Goal: Information Seeking & Learning: Learn about a topic

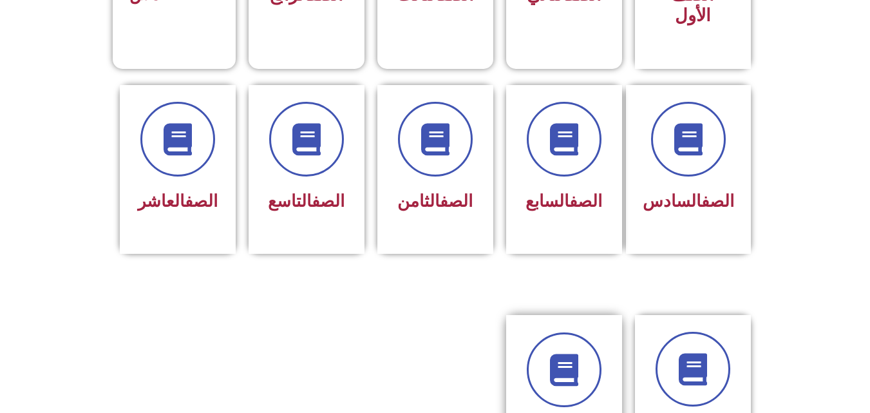
scroll to position [579, 0]
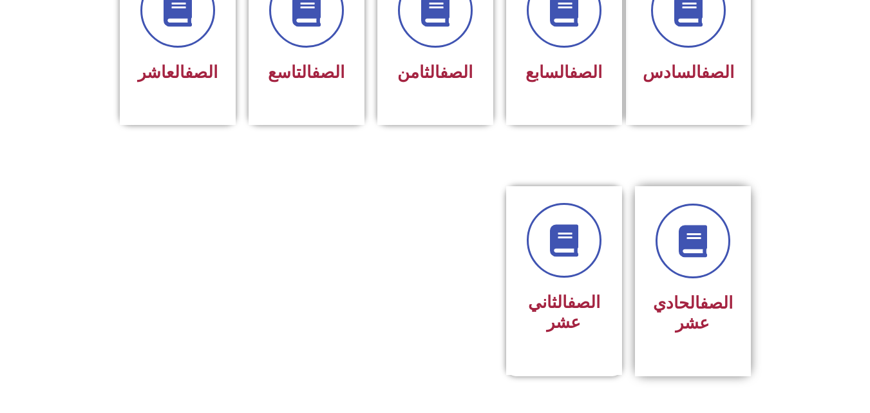
click at [684, 257] on div "الصف الحادي عشر" at bounding box center [692, 271] width 81 height 136
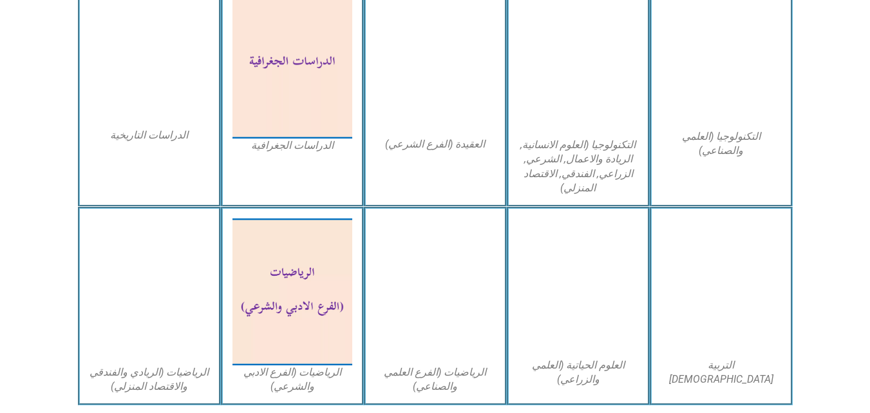
scroll to position [644, 0]
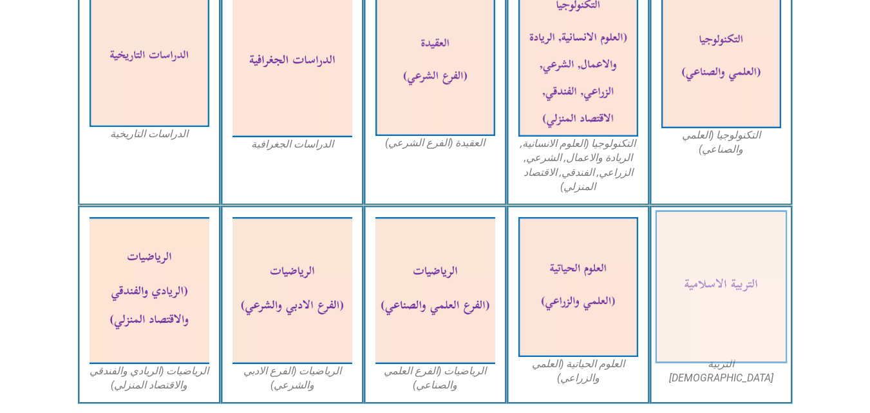
click at [723, 277] on img at bounding box center [721, 286] width 132 height 153
click at [728, 291] on img at bounding box center [721, 286] width 132 height 153
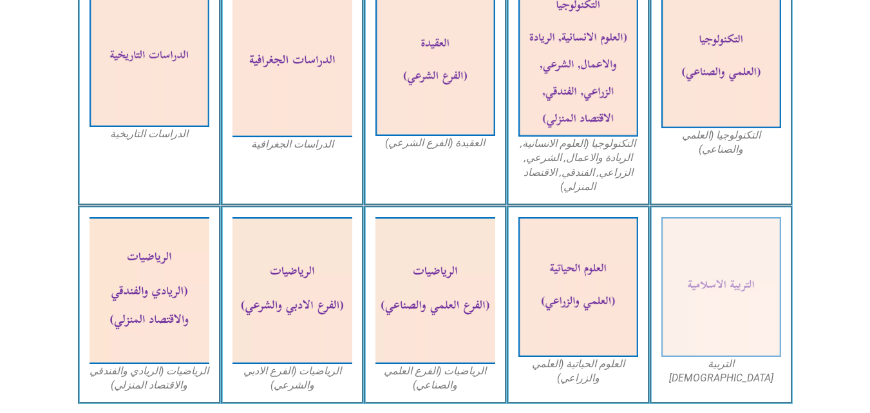
click at [727, 366] on figcaption "التربية الاسلامية" at bounding box center [721, 371] width 120 height 29
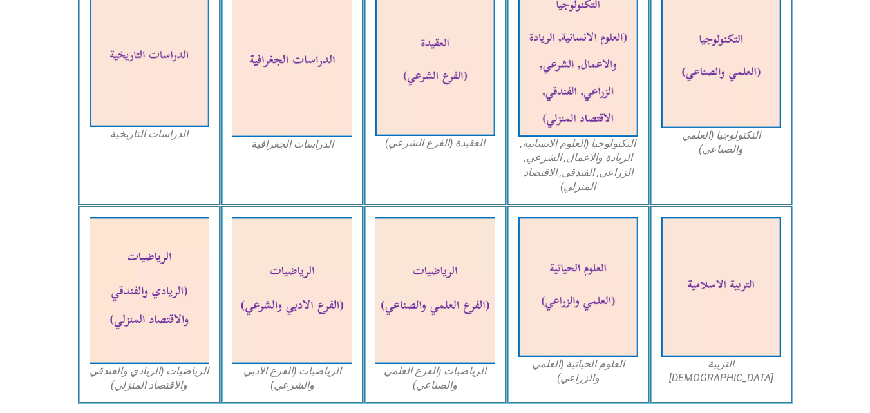
click at [686, 389] on div "التربية الاسلامية" at bounding box center [720, 304] width 143 height 198
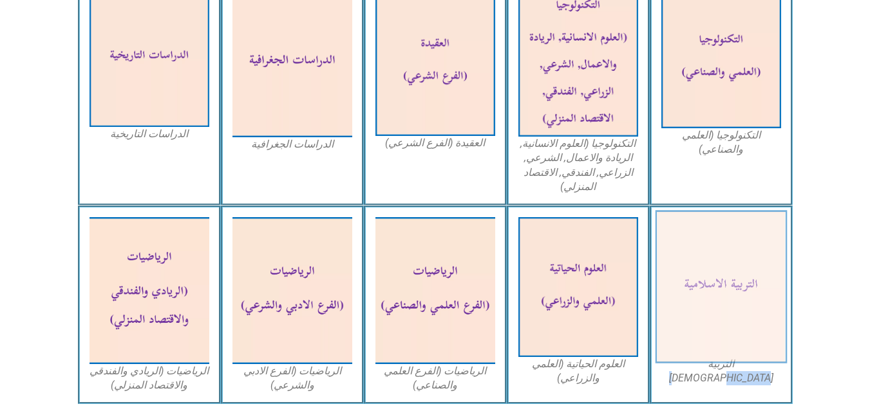
click at [713, 261] on img at bounding box center [721, 286] width 132 height 153
click at [701, 253] on img at bounding box center [721, 286] width 132 height 153
click at [708, 256] on img at bounding box center [721, 286] width 132 height 153
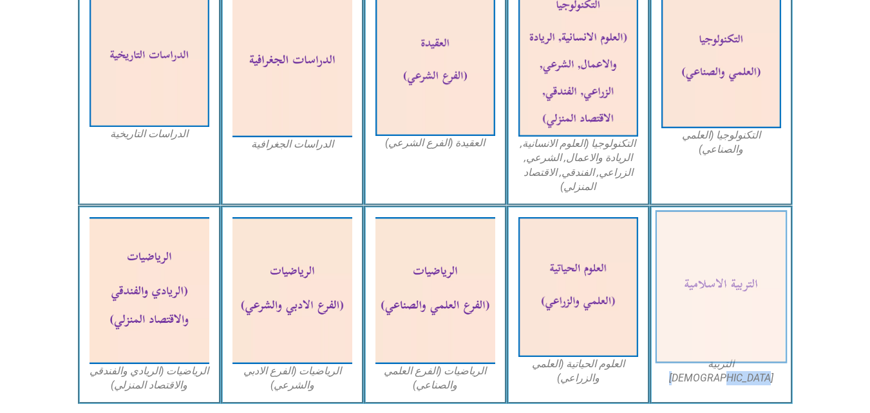
click at [708, 256] on img at bounding box center [721, 286] width 132 height 153
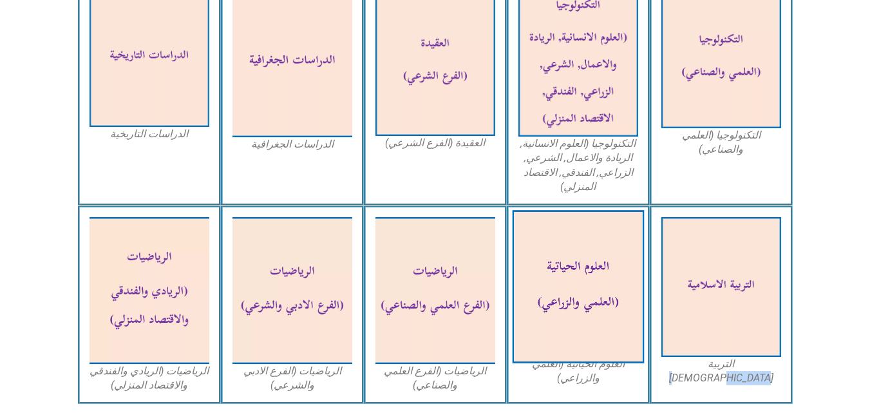
click at [572, 292] on img at bounding box center [578, 286] width 132 height 153
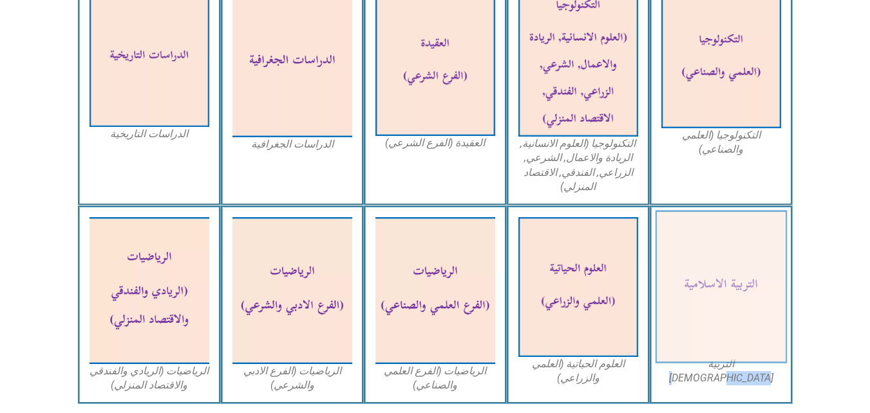
click at [724, 263] on img at bounding box center [721, 286] width 132 height 153
click at [732, 282] on img at bounding box center [721, 286] width 132 height 153
click at [731, 281] on img at bounding box center [721, 286] width 132 height 153
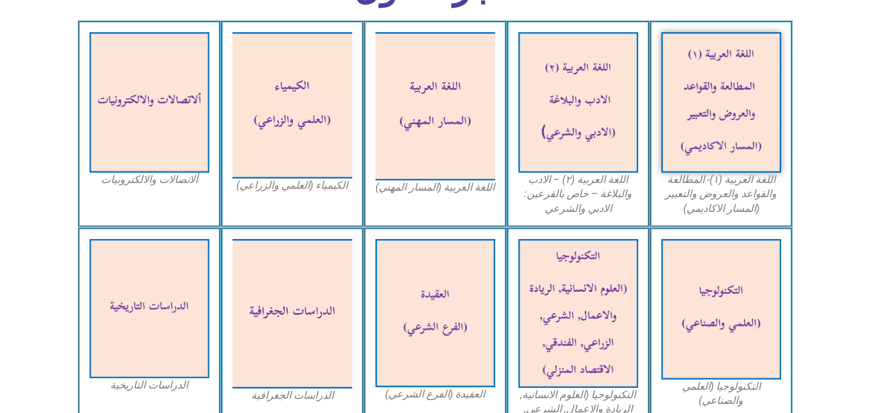
scroll to position [257, 0]
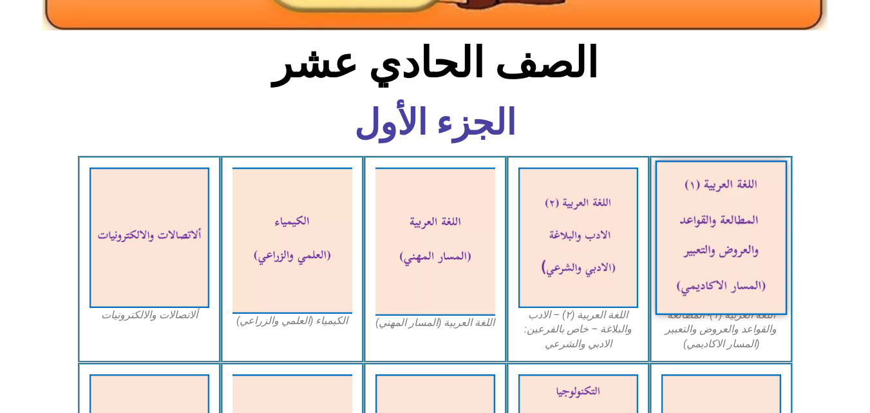
click at [716, 183] on img at bounding box center [721, 237] width 132 height 154
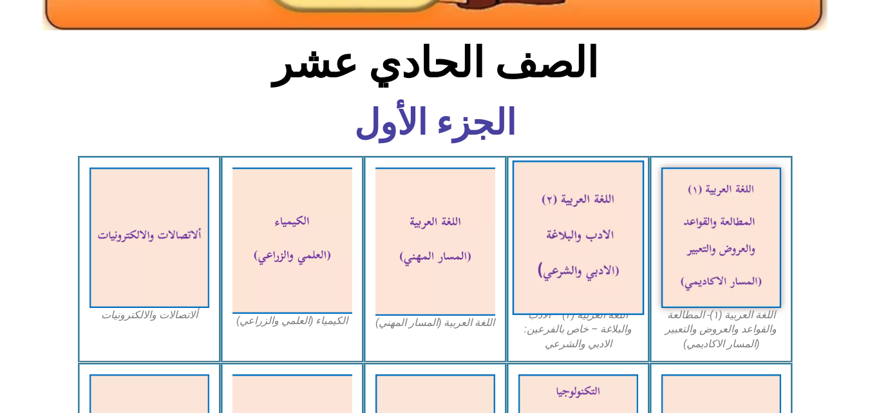
click at [573, 270] on img at bounding box center [578, 237] width 132 height 154
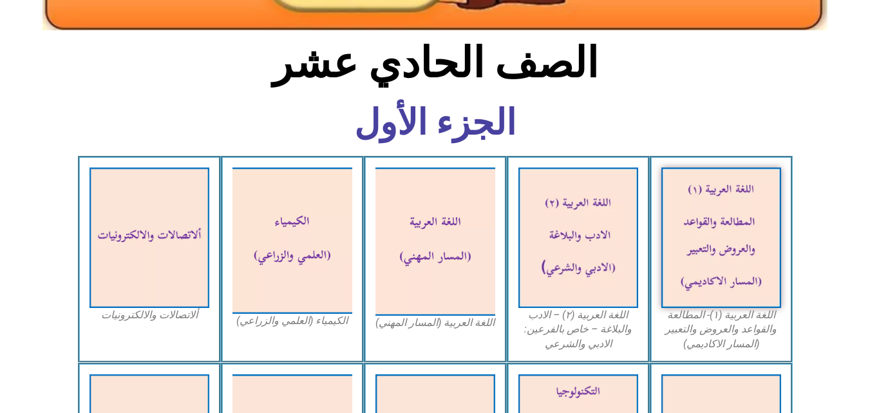
drag, startPoint x: 582, startPoint y: 317, endPoint x: 559, endPoint y: 310, distance: 23.6
click at [559, 310] on figcaption "اللغة العربية (٢) – الادب والبلاغة – خاص بالفرعين: الادبي والشرعي" at bounding box center [578, 329] width 120 height 43
click at [561, 323] on figcaption "اللغة العربية (٢) – الادب والبلاغة – خاص بالفرعين: الادبي والشرعي" at bounding box center [578, 329] width 120 height 43
click at [569, 347] on figcaption "اللغة العربية (٢) – الادب والبلاغة – خاص بالفرعين: الادبي والشرعي" at bounding box center [578, 329] width 120 height 43
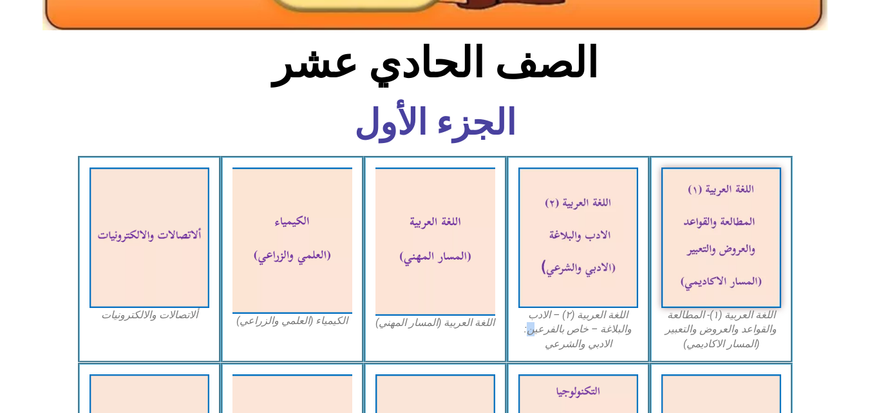
click at [532, 330] on figcaption "اللغة العربية (٢) – الادب والبلاغة – خاص بالفرعين: الادبي والشرعي" at bounding box center [578, 329] width 120 height 43
click at [619, 320] on figcaption "اللغة العربية (٢) – الادب والبلاغة – خاص بالفرعين: الادبي والشرعي" at bounding box center [578, 329] width 120 height 43
click at [638, 218] on div "اللغة العربية (٢) – الادب والبلاغة – خاص بالفرعين: الادبي والشرعي" at bounding box center [578, 259] width 143 height 207
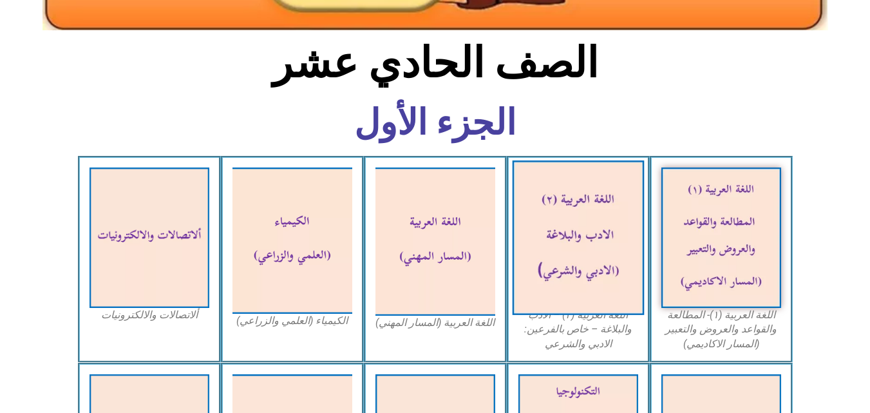
click at [615, 216] on img at bounding box center [578, 237] width 132 height 154
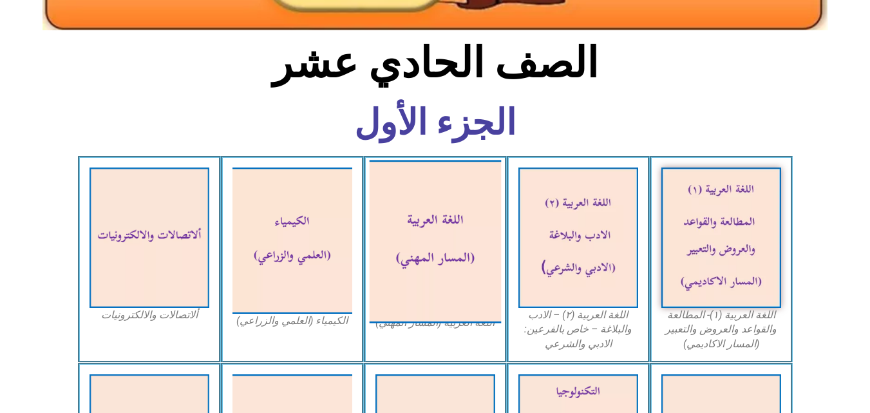
click at [440, 219] on img at bounding box center [435, 241] width 132 height 163
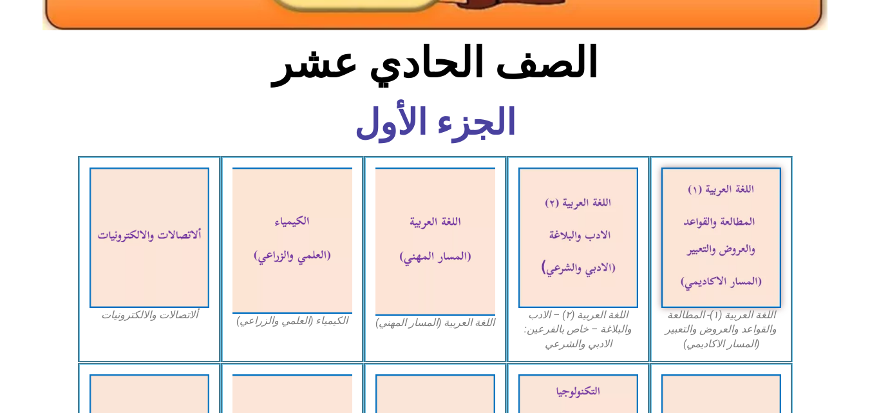
click at [423, 321] on figcaption "اللغة العربية (المسار المهني)" at bounding box center [435, 322] width 120 height 14
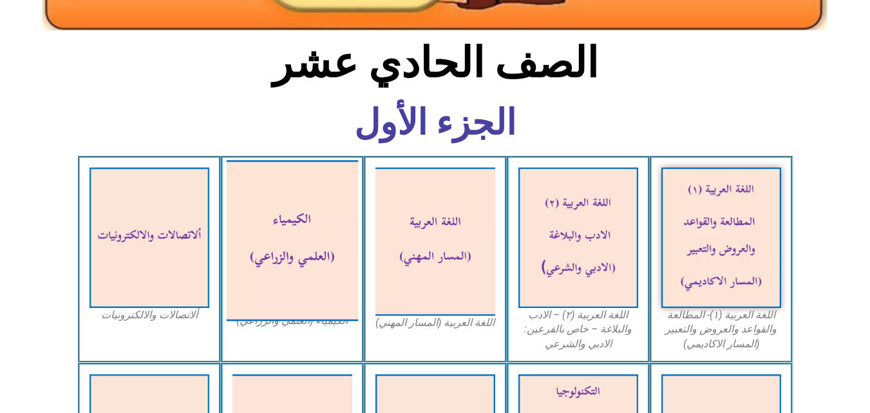
click at [323, 280] on img at bounding box center [292, 240] width 132 height 161
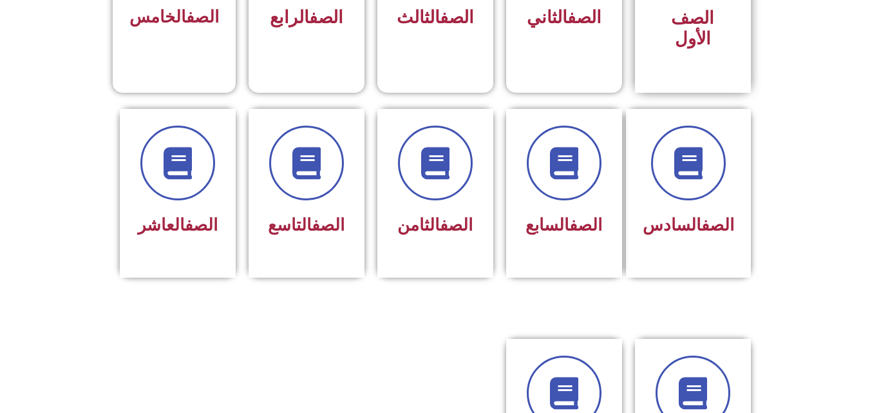
scroll to position [129, 0]
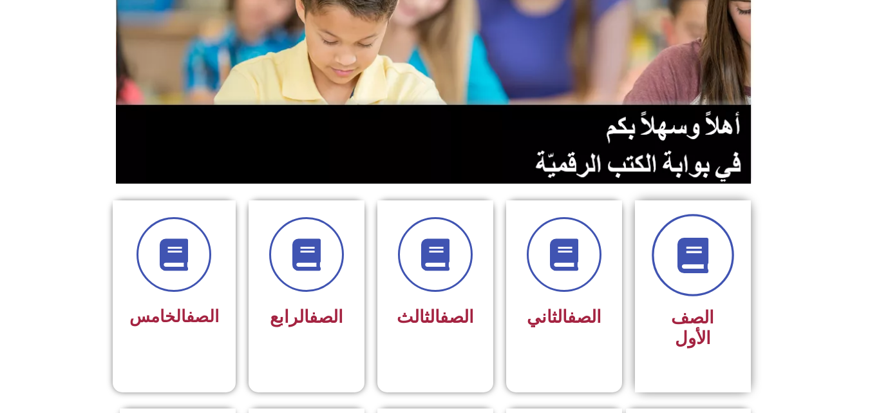
click at [664, 271] on span at bounding box center [692, 255] width 82 height 82
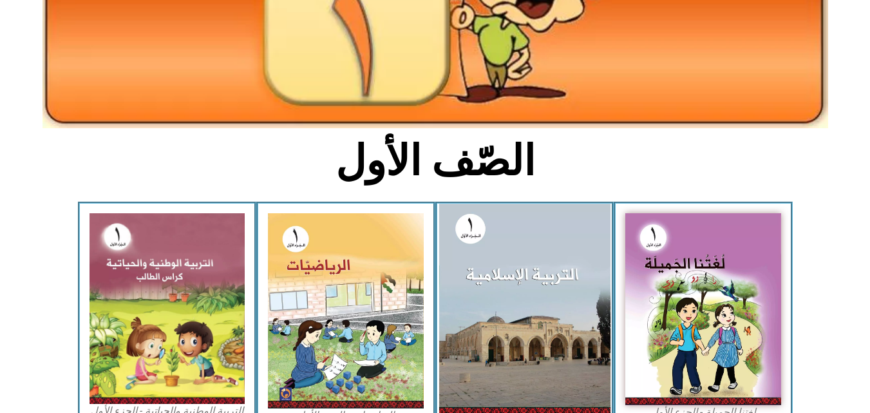
scroll to position [322, 0]
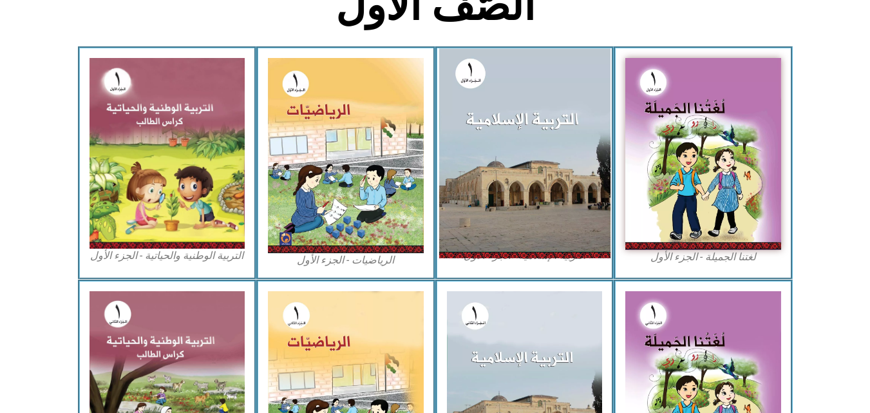
click at [557, 152] on img at bounding box center [523, 152] width 171 height 209
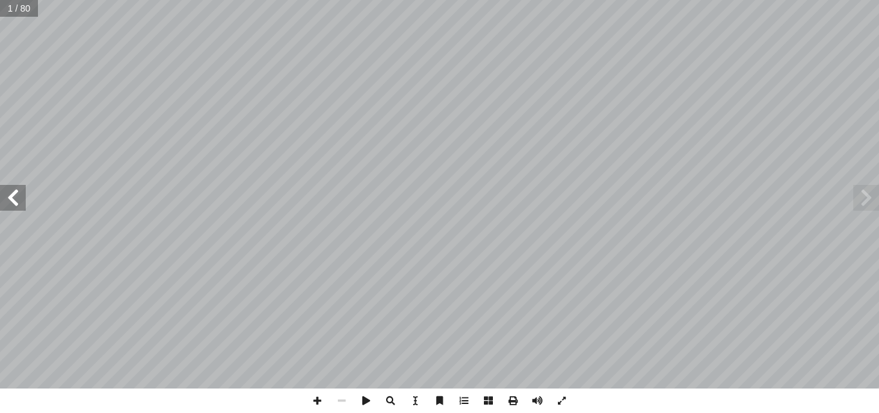
click at [871, 201] on span at bounding box center [867, 198] width 26 height 26
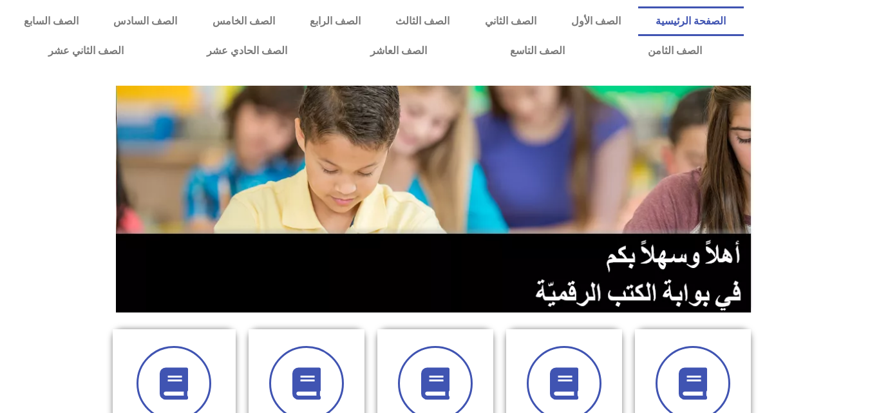
scroll to position [322, 0]
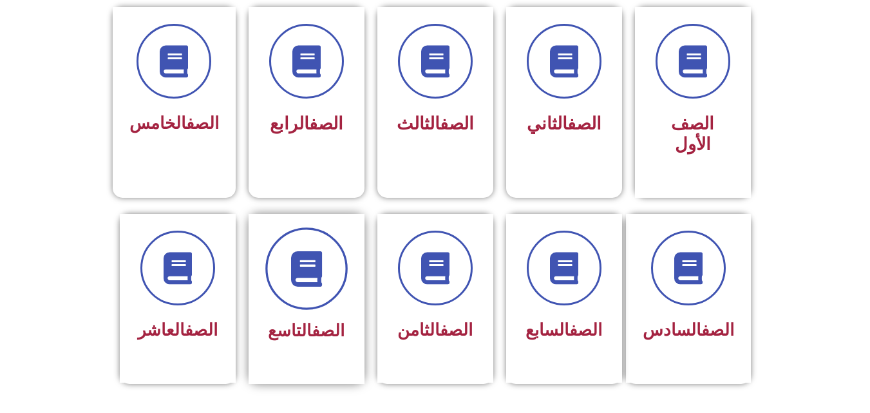
click at [284, 274] on span at bounding box center [306, 268] width 82 height 82
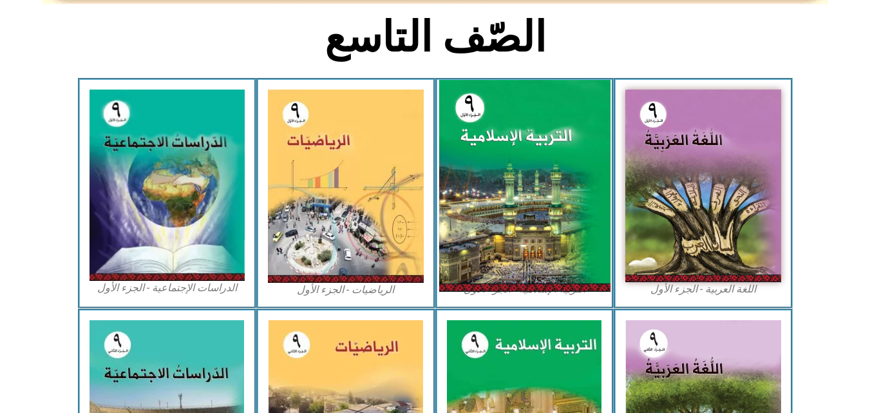
scroll to position [322, 0]
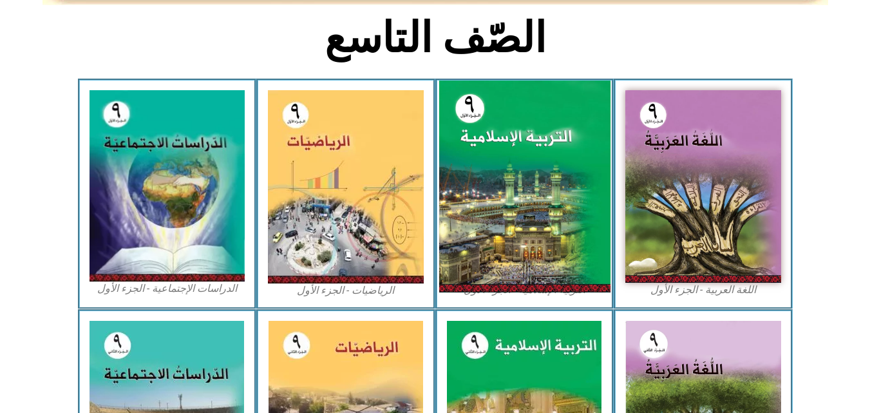
click at [527, 147] on img at bounding box center [523, 186] width 171 height 212
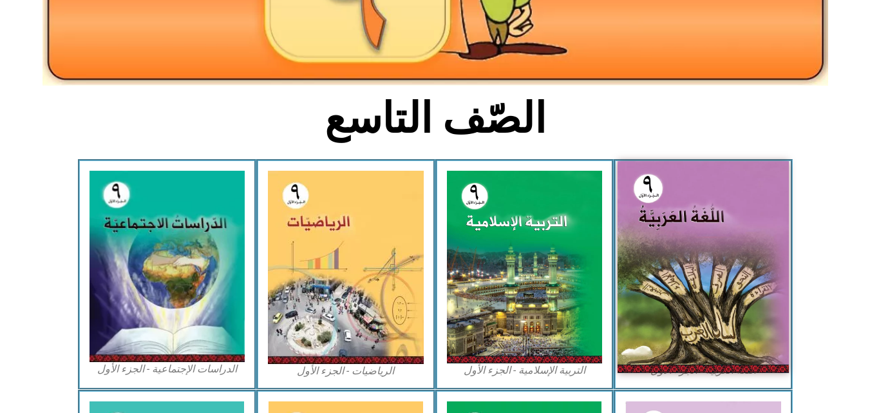
scroll to position [386, 0]
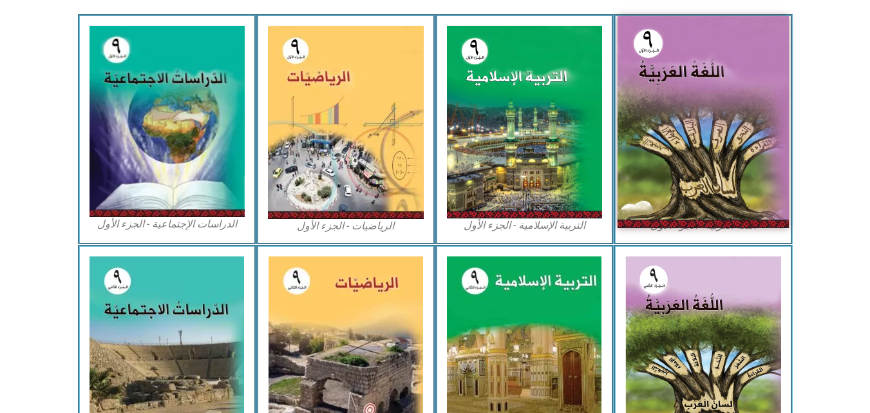
click at [674, 118] on img at bounding box center [702, 122] width 171 height 212
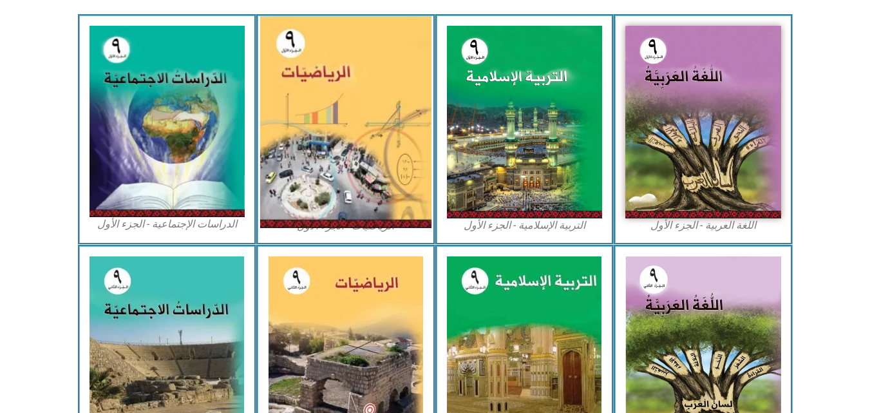
click at [351, 88] on img at bounding box center [345, 122] width 171 height 212
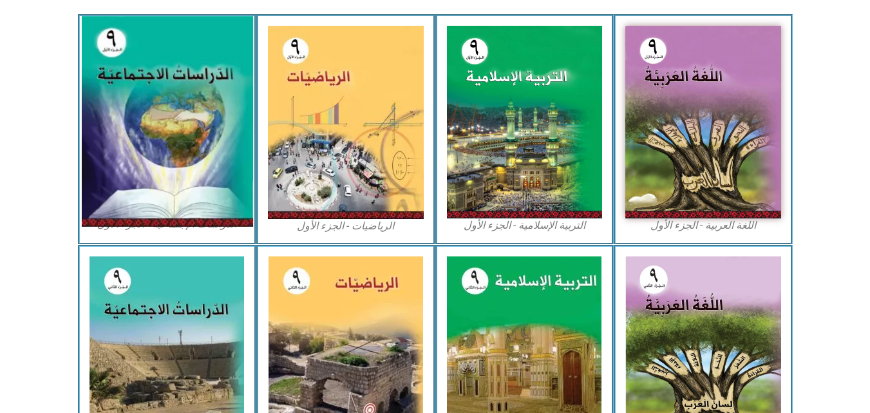
click at [157, 135] on img at bounding box center [166, 122] width 171 height 210
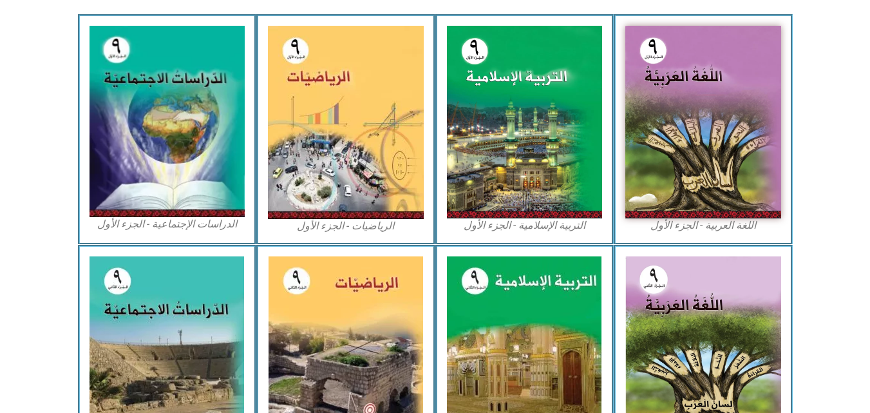
scroll to position [0, 0]
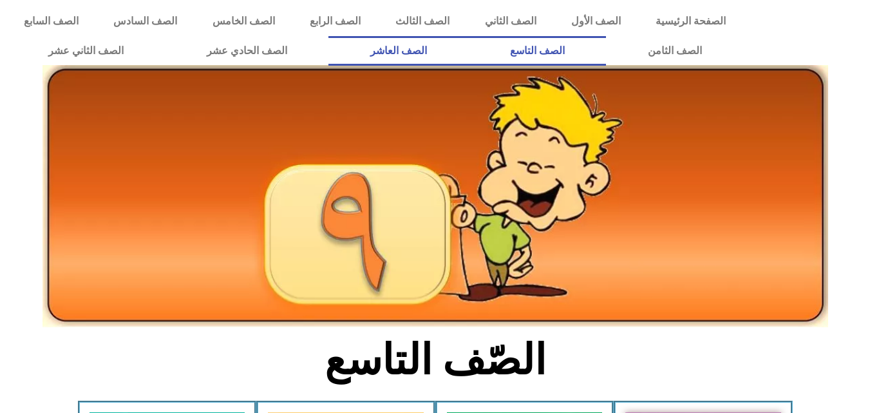
click at [468, 47] on link "الصف العاشر" at bounding box center [398, 51] width 140 height 30
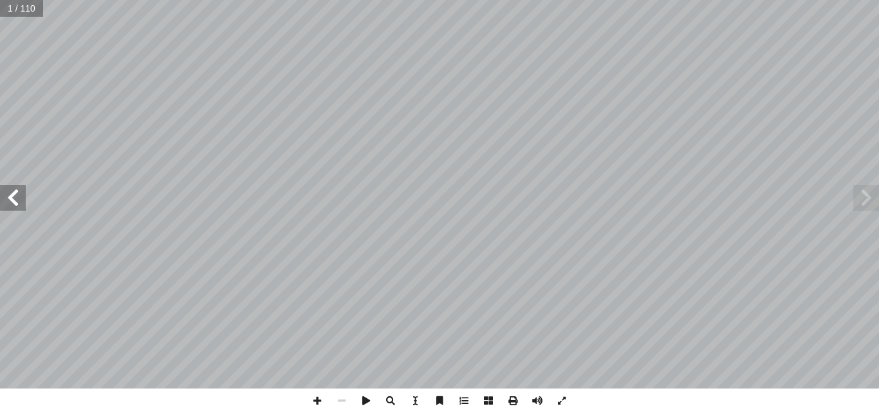
click at [861, 199] on span at bounding box center [867, 198] width 26 height 26
click at [869, 189] on span at bounding box center [867, 198] width 26 height 26
click at [17, 198] on span at bounding box center [13, 198] width 26 height 26
click at [8, 195] on span at bounding box center [13, 198] width 26 height 26
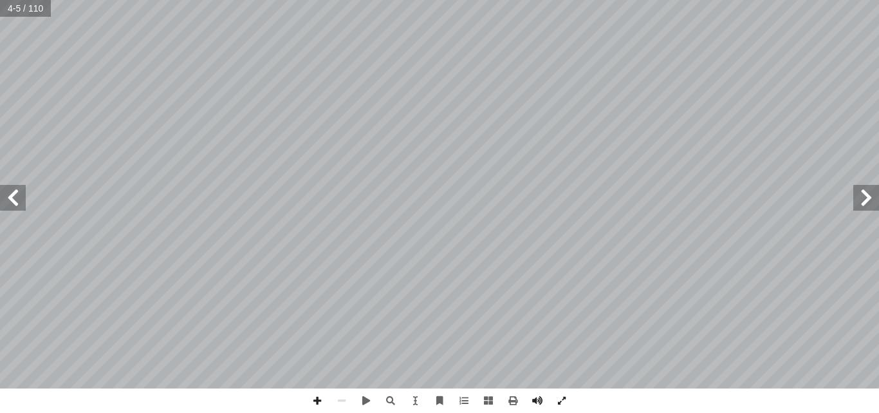
click at [8, 196] on span at bounding box center [13, 198] width 26 height 26
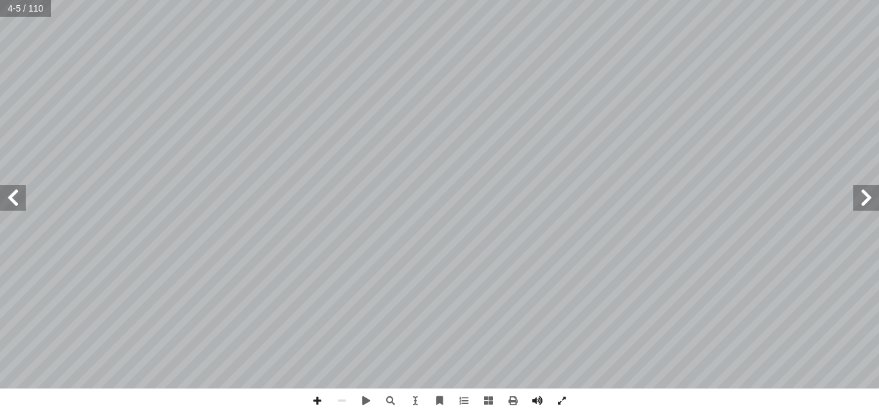
click at [8, 196] on span at bounding box center [13, 198] width 26 height 26
click at [510, 402] on span at bounding box center [513, 400] width 24 height 24
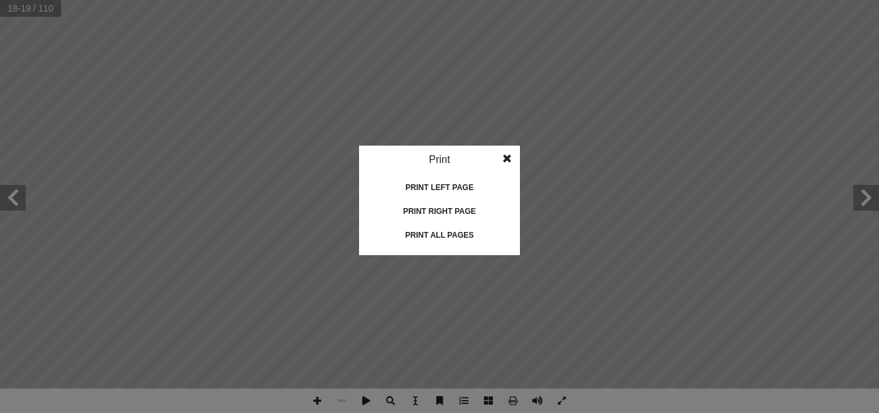
click at [428, 230] on div "Print all pages" at bounding box center [439, 235] width 129 height 21
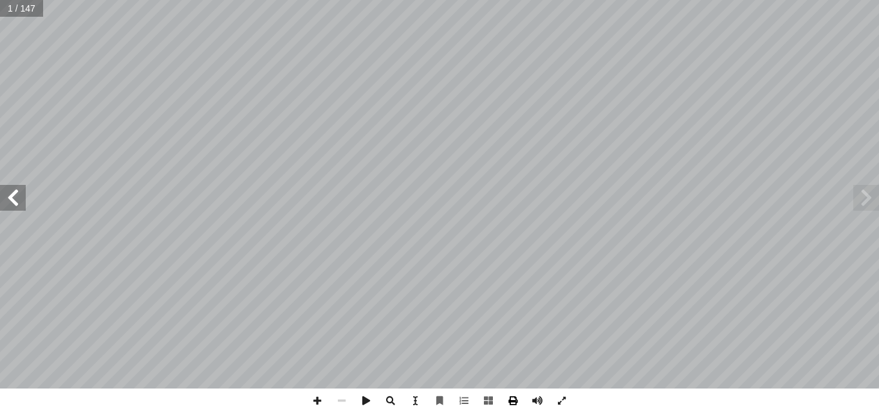
click at [518, 400] on span at bounding box center [513, 400] width 24 height 24
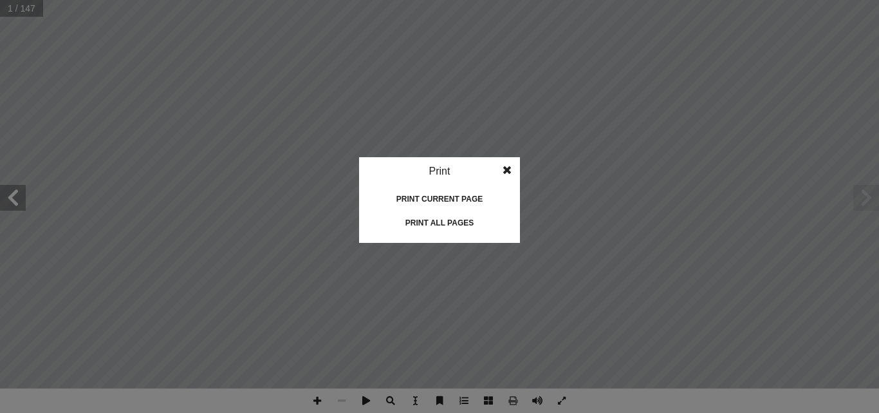
click at [455, 223] on div "Print all pages" at bounding box center [439, 222] width 129 height 21
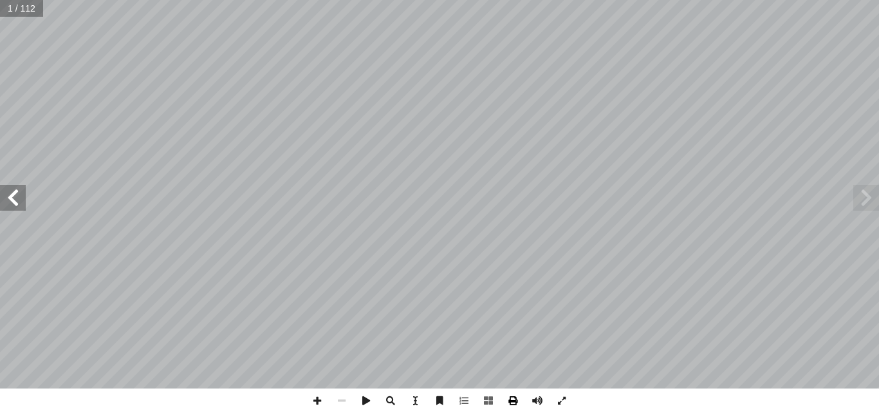
click at [517, 399] on span at bounding box center [513, 400] width 24 height 24
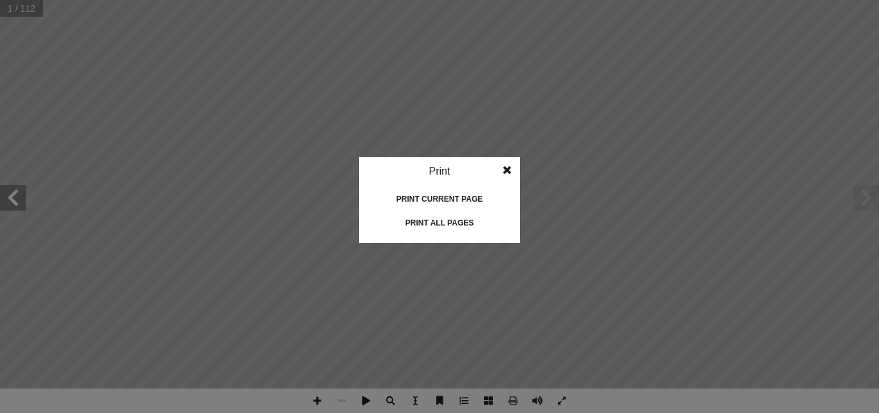
click at [453, 221] on div "Print all pages" at bounding box center [439, 222] width 129 height 21
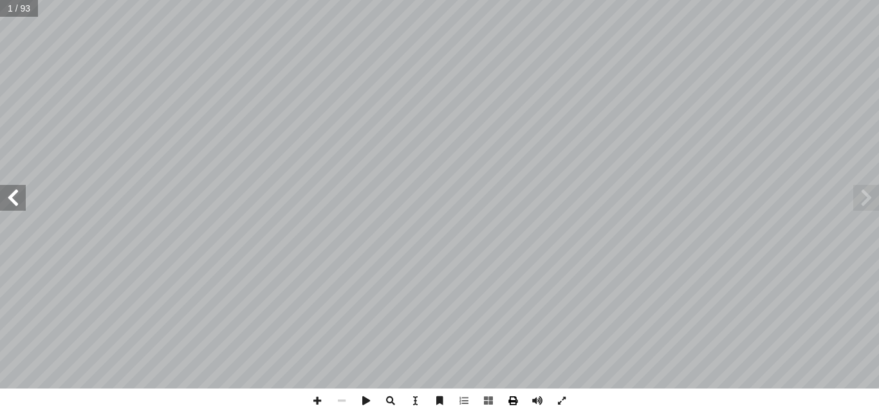
click at [514, 402] on span at bounding box center [513, 400] width 24 height 24
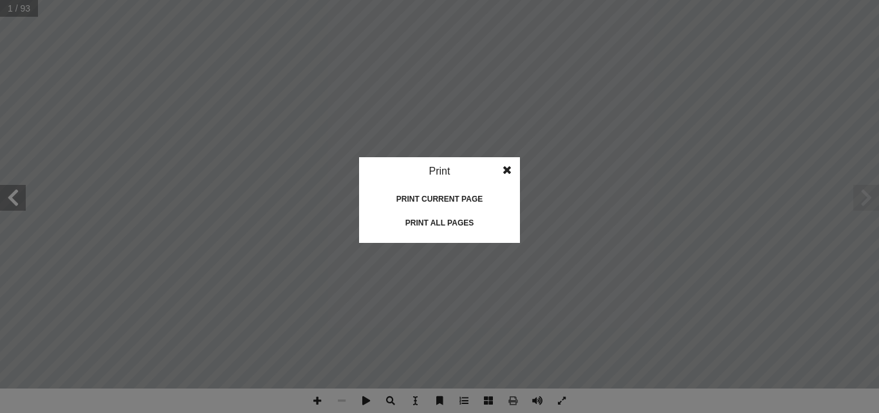
click at [422, 219] on div "Print all pages" at bounding box center [439, 222] width 129 height 21
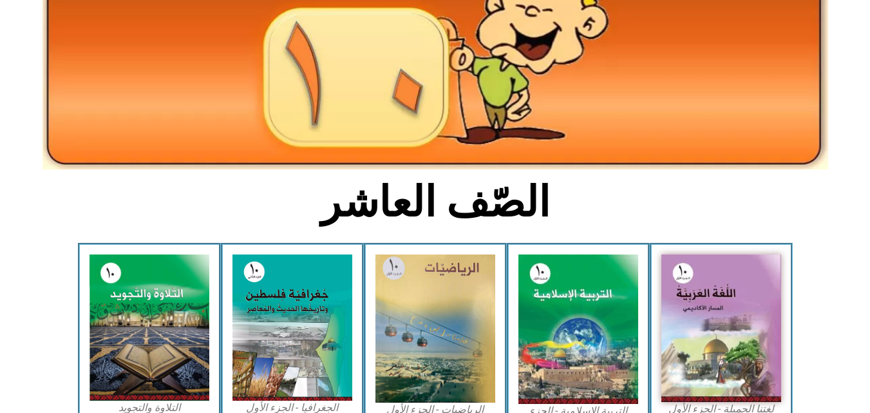
scroll to position [193, 0]
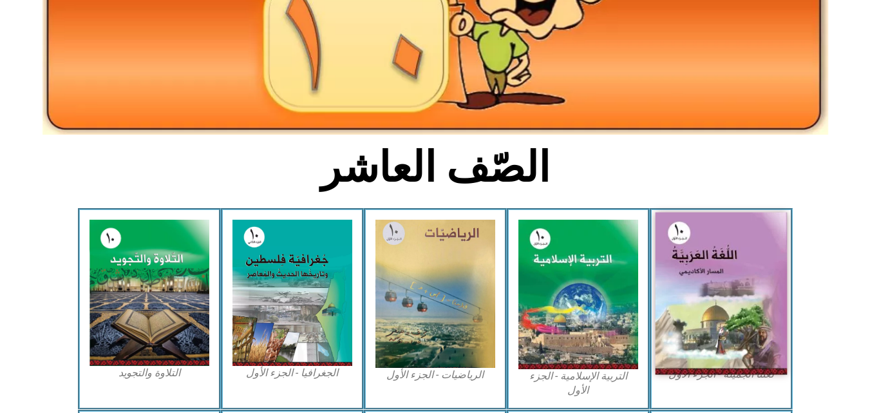
click at [696, 308] on img at bounding box center [721, 293] width 132 height 162
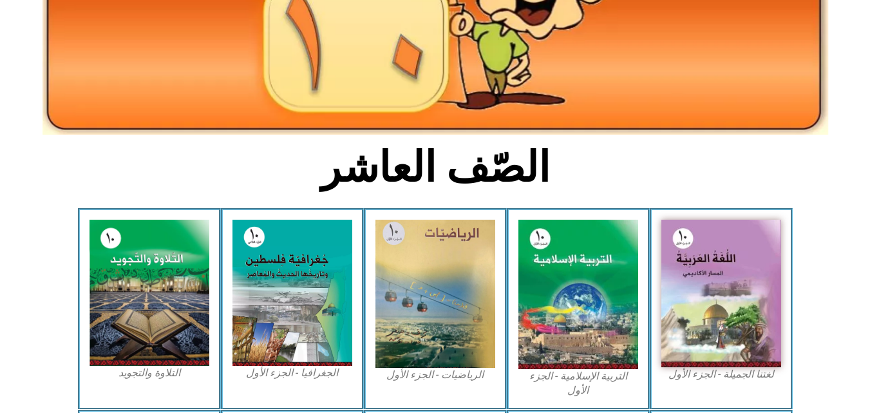
scroll to position [0, 0]
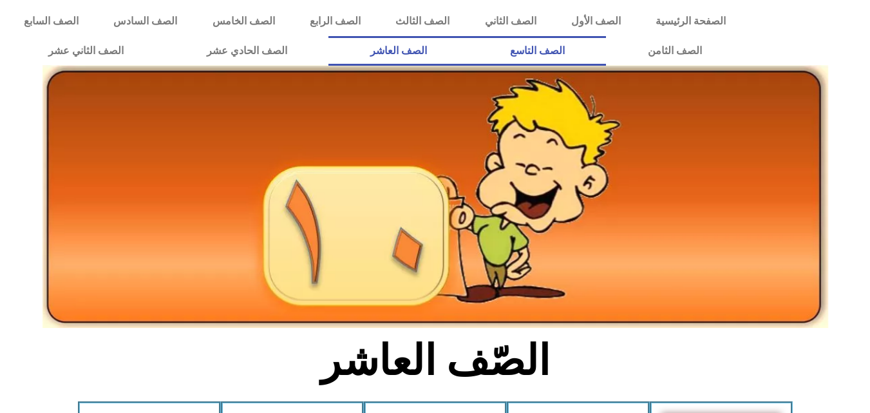
click at [468, 36] on link "الصف التاسع" at bounding box center [537, 51] width 138 height 30
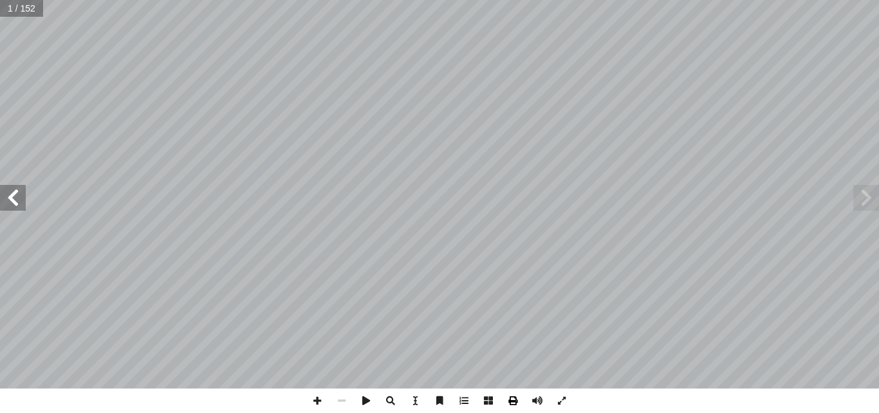
click at [514, 406] on span at bounding box center [513, 400] width 24 height 24
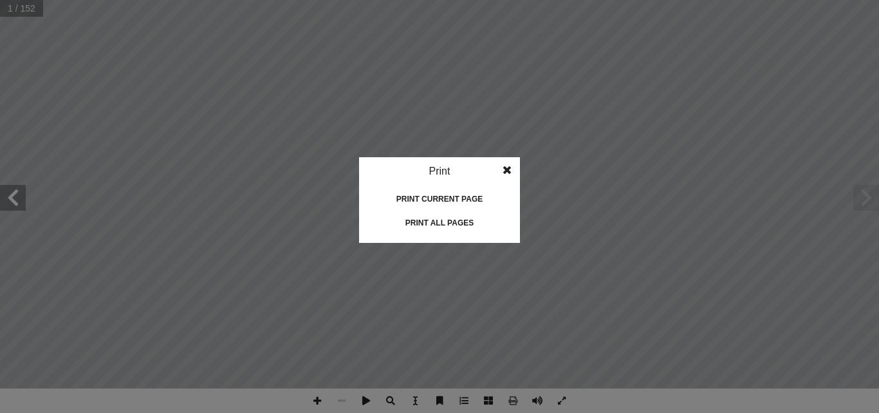
click at [433, 221] on div "Print all pages" at bounding box center [439, 222] width 129 height 21
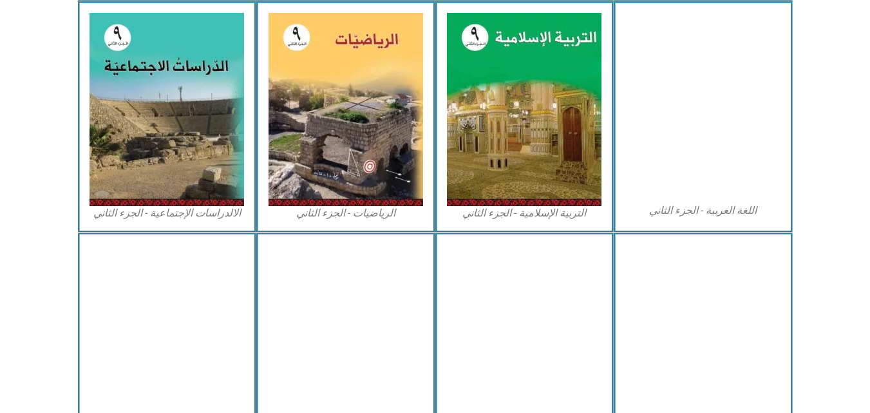
scroll to position [708, 0]
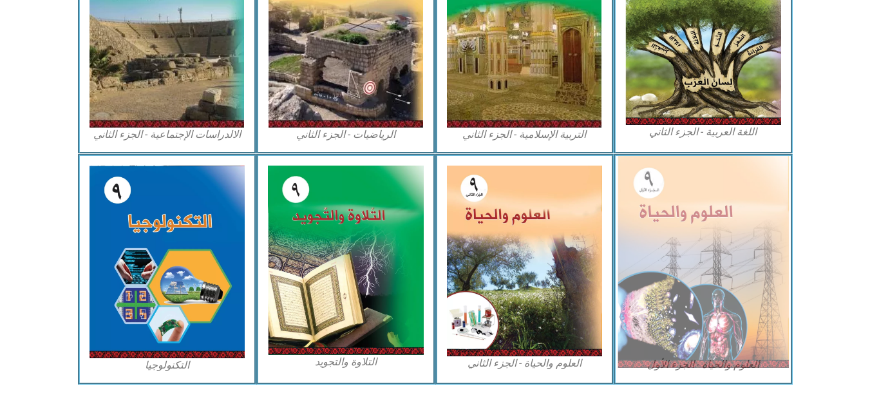
click at [684, 254] on img at bounding box center [702, 262] width 171 height 212
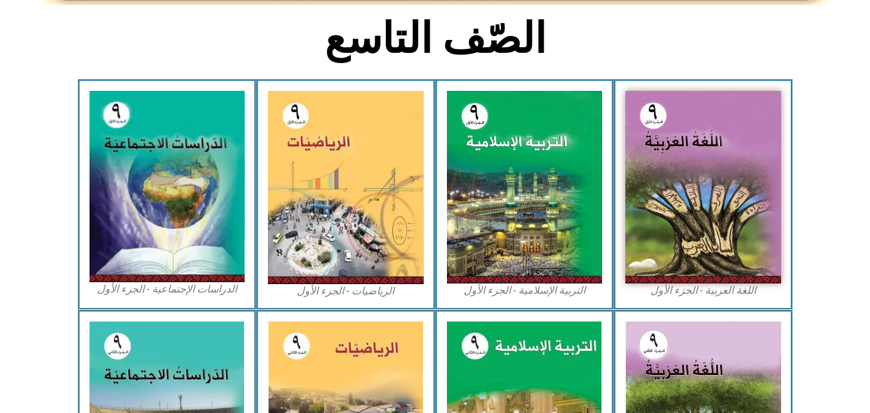
scroll to position [0, 0]
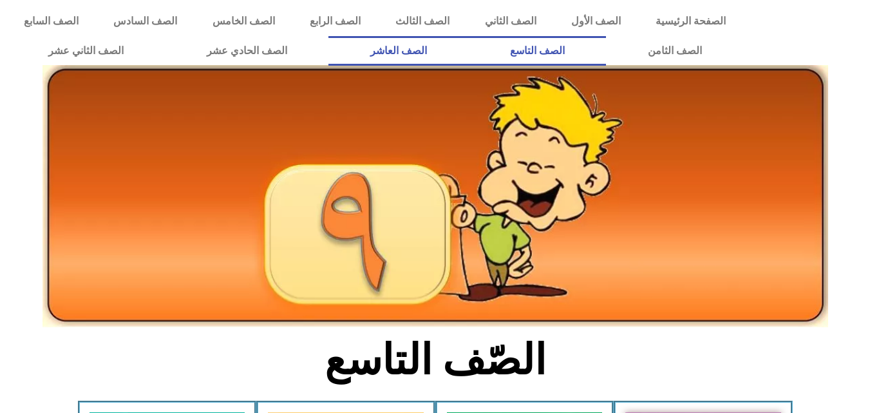
click at [468, 44] on link "الصف العاشر" at bounding box center [398, 51] width 140 height 30
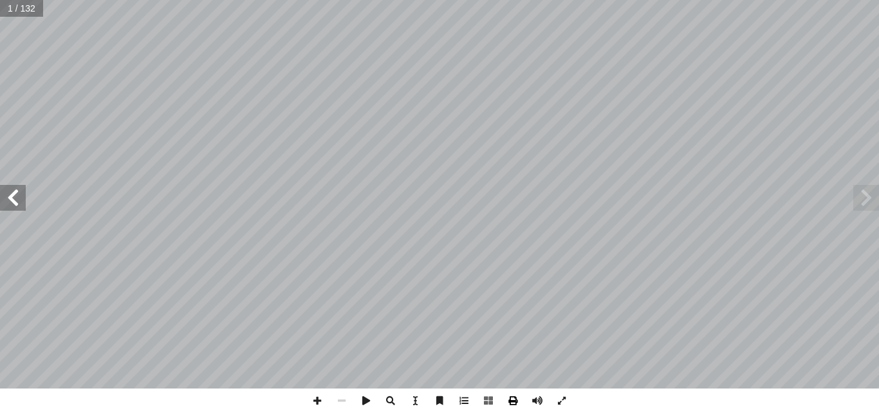
click at [517, 397] on span at bounding box center [513, 400] width 24 height 24
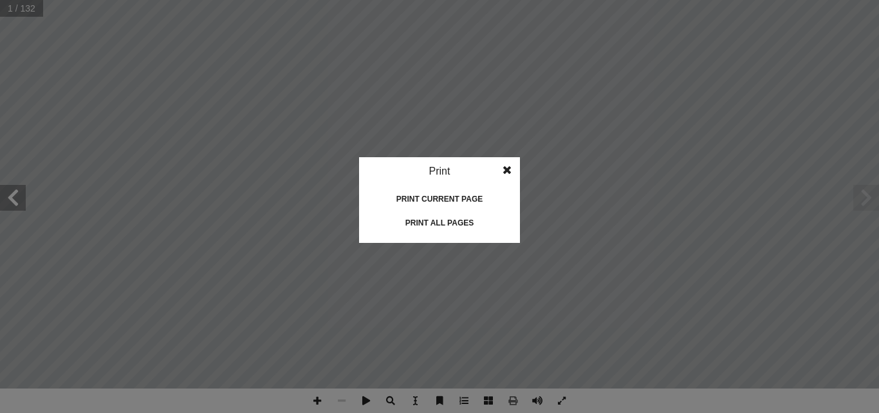
click at [443, 222] on div "Print all pages" at bounding box center [439, 222] width 129 height 21
click at [507, 170] on span at bounding box center [507, 170] width 23 height 26
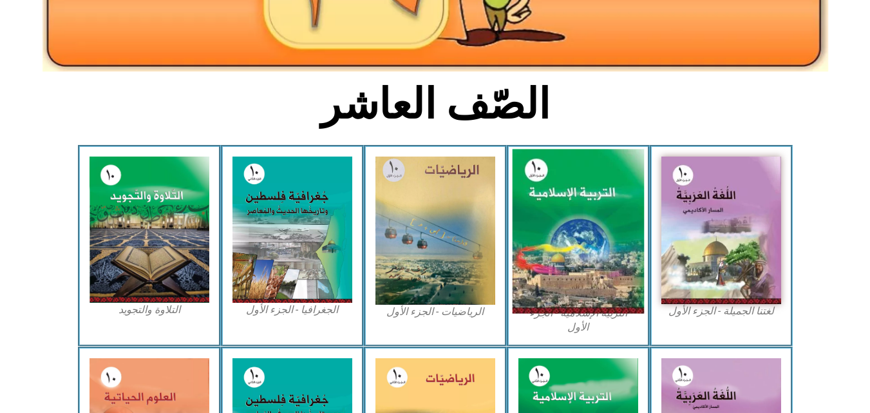
scroll to position [257, 0]
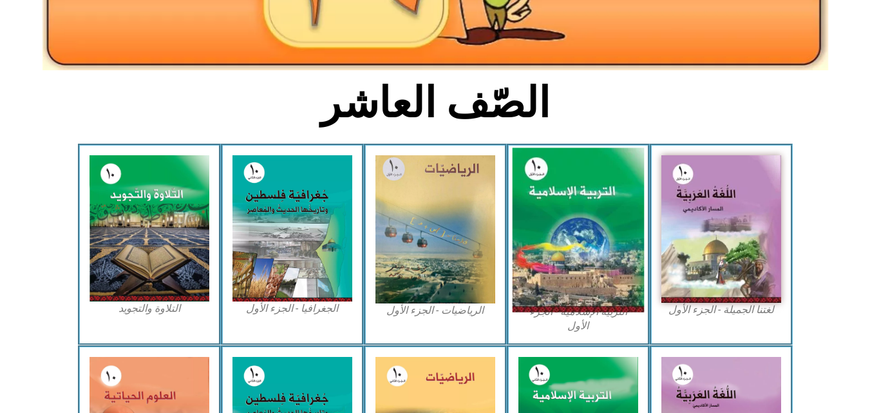
click at [566, 229] on img at bounding box center [578, 230] width 132 height 164
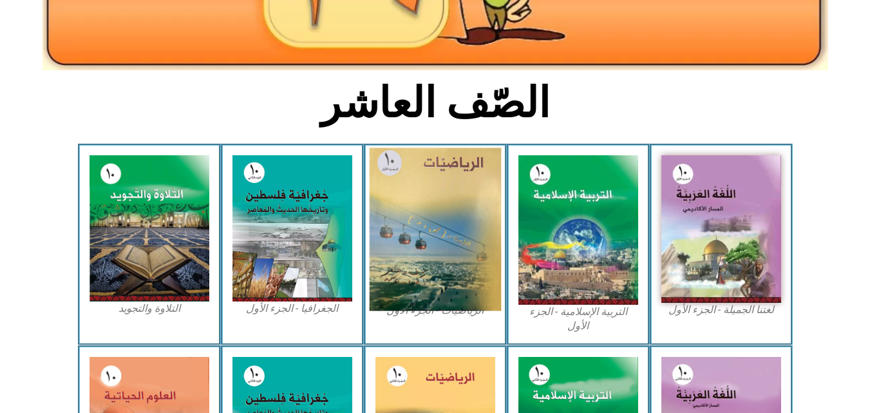
click at [425, 211] on img at bounding box center [435, 229] width 132 height 163
click at [417, 201] on img at bounding box center [435, 229] width 132 height 163
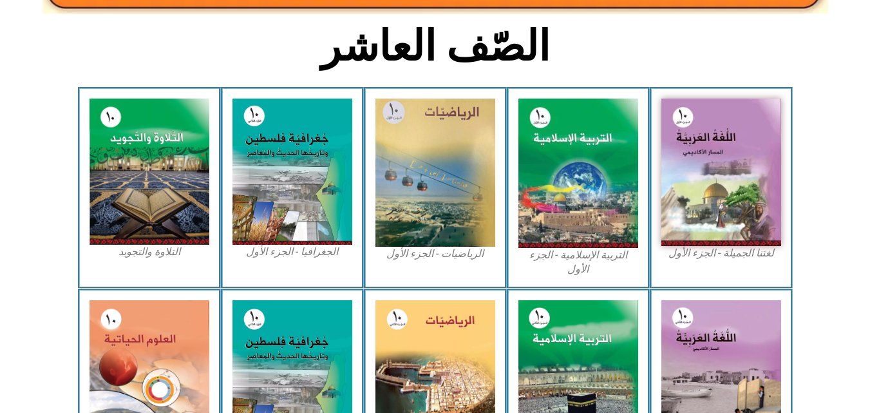
scroll to position [386, 0]
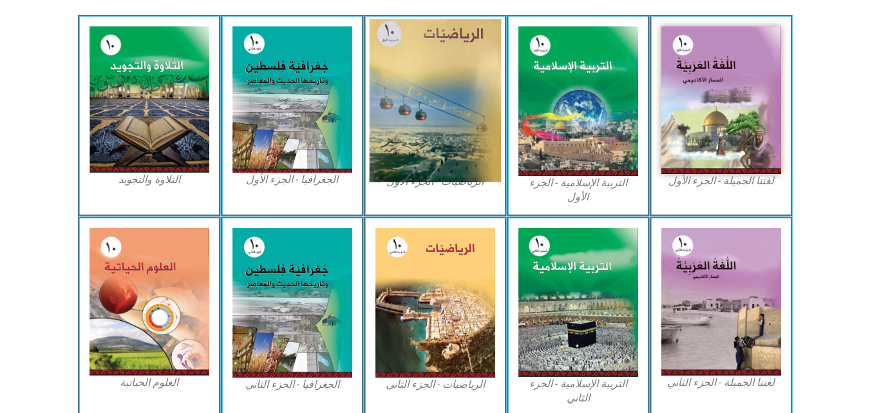
click at [441, 83] on img at bounding box center [435, 100] width 132 height 163
click at [425, 137] on img at bounding box center [435, 100] width 132 height 163
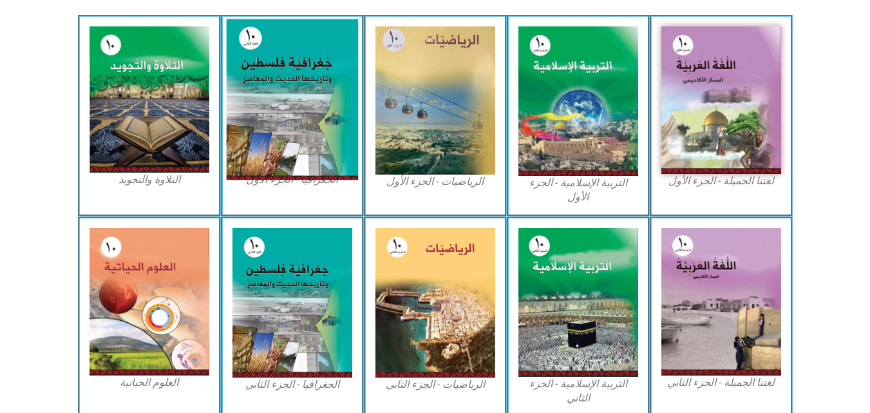
click at [319, 117] on img at bounding box center [292, 99] width 132 height 161
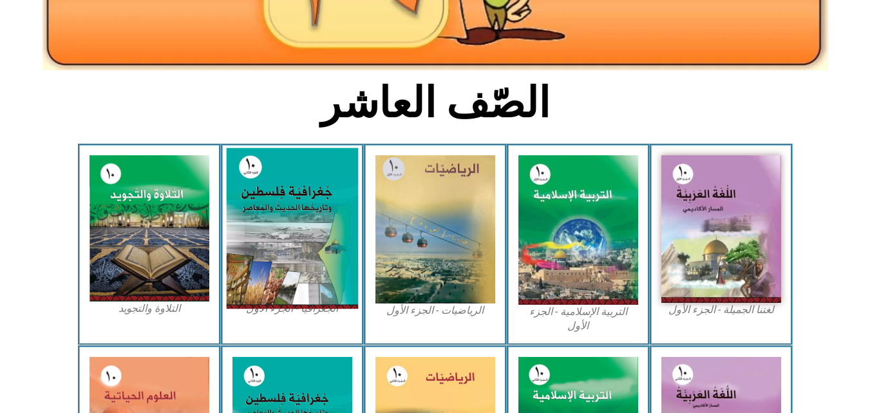
scroll to position [261, 0]
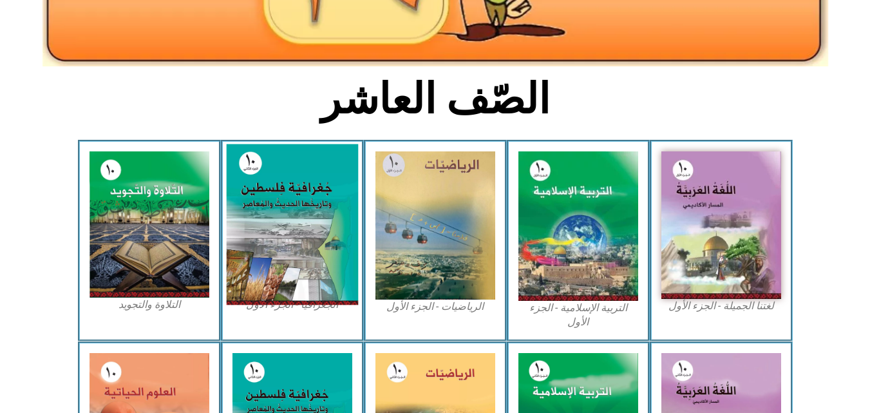
click at [290, 260] on img at bounding box center [292, 224] width 132 height 161
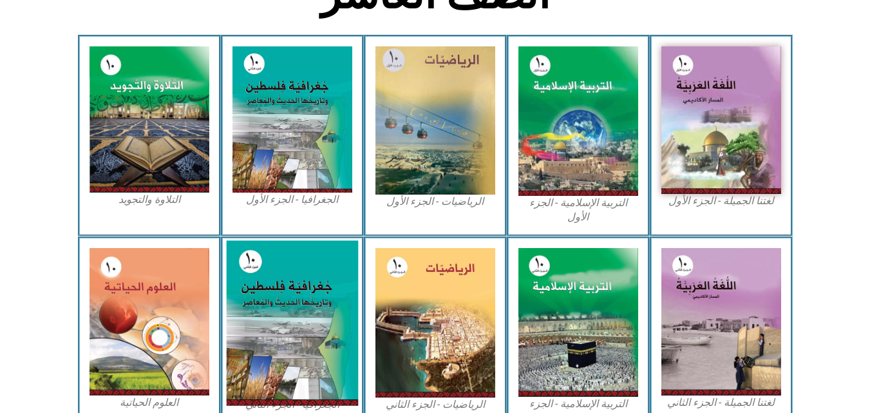
scroll to position [454, 0]
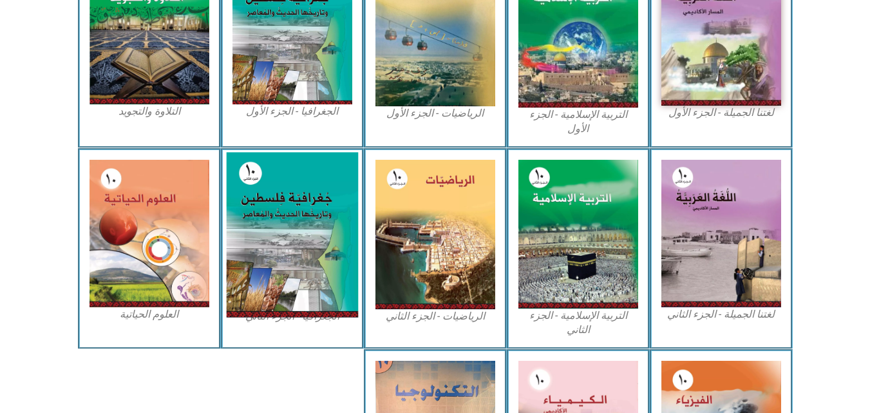
click at [270, 234] on img at bounding box center [292, 234] width 132 height 165
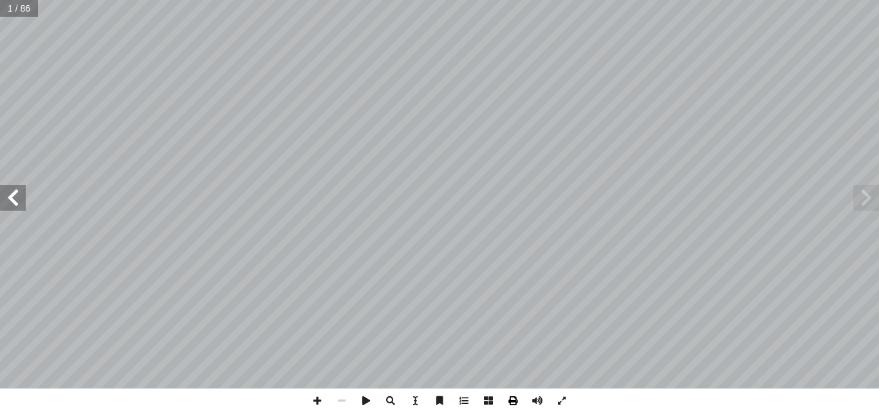
click at [512, 396] on span at bounding box center [513, 400] width 24 height 24
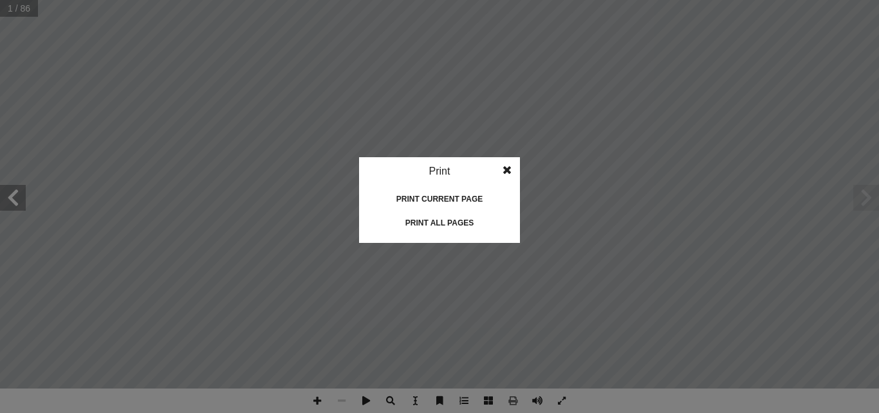
click at [461, 223] on div "Print all pages" at bounding box center [439, 222] width 129 height 21
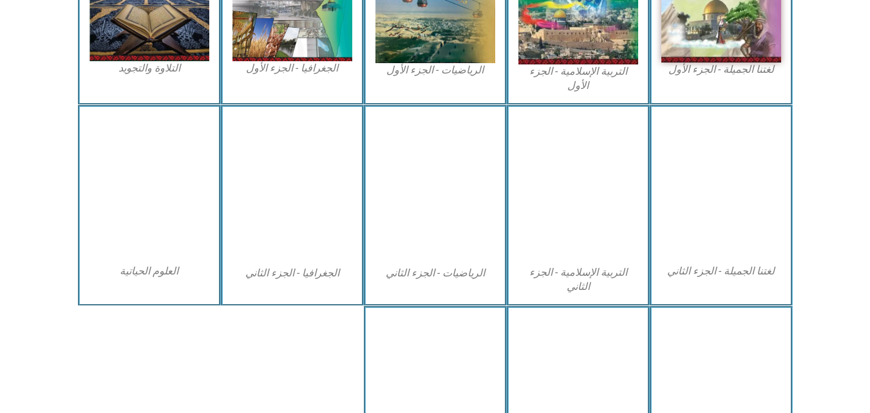
scroll to position [519, 0]
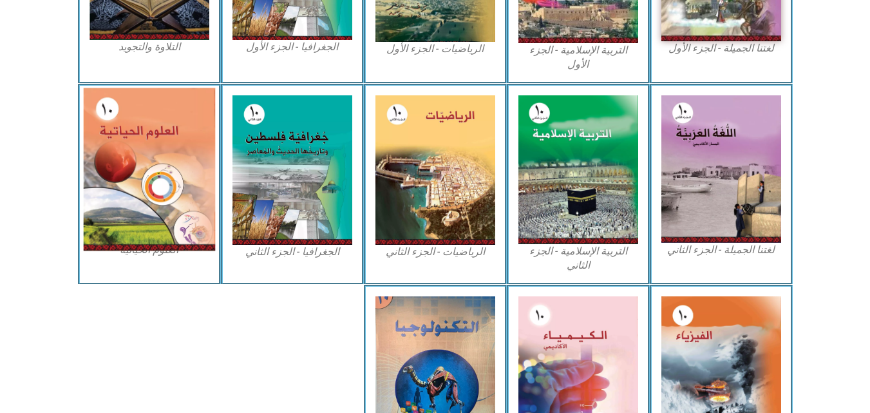
click at [138, 180] on img at bounding box center [149, 169] width 132 height 163
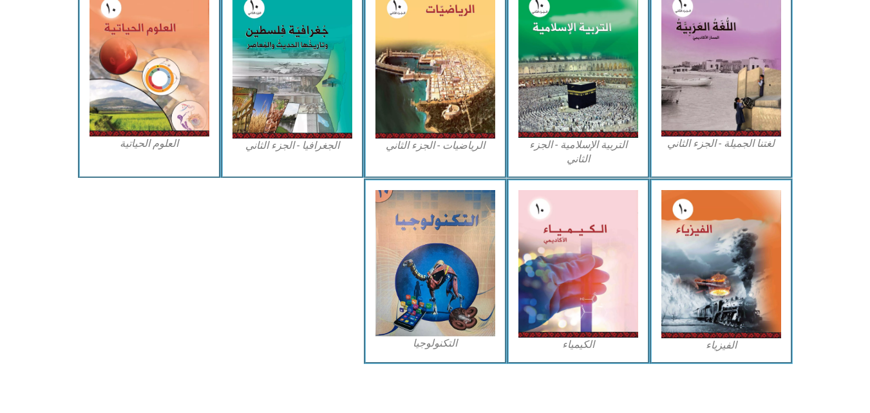
scroll to position [631, 0]
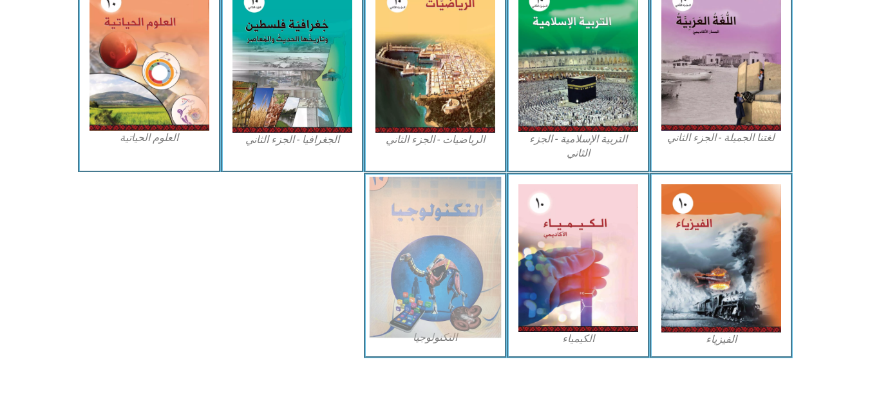
click at [443, 239] on img at bounding box center [435, 256] width 132 height 161
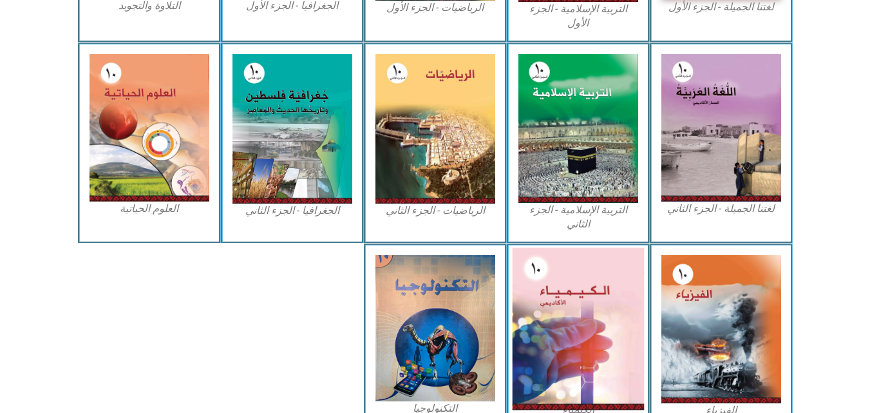
scroll to position [566, 0]
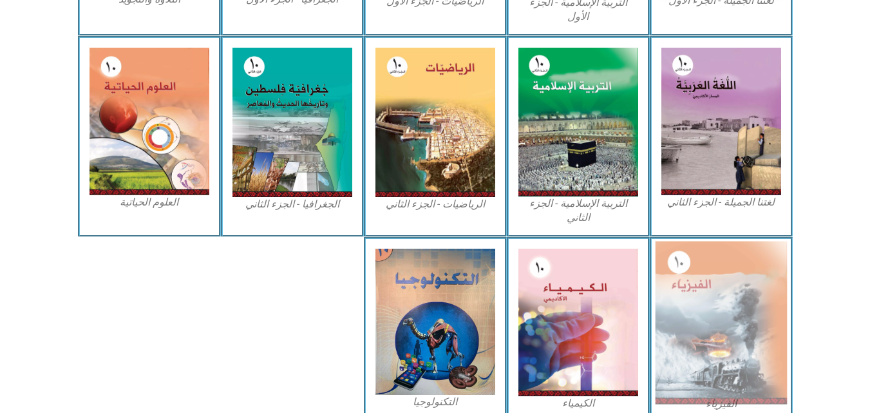
click at [690, 307] on img at bounding box center [721, 322] width 132 height 163
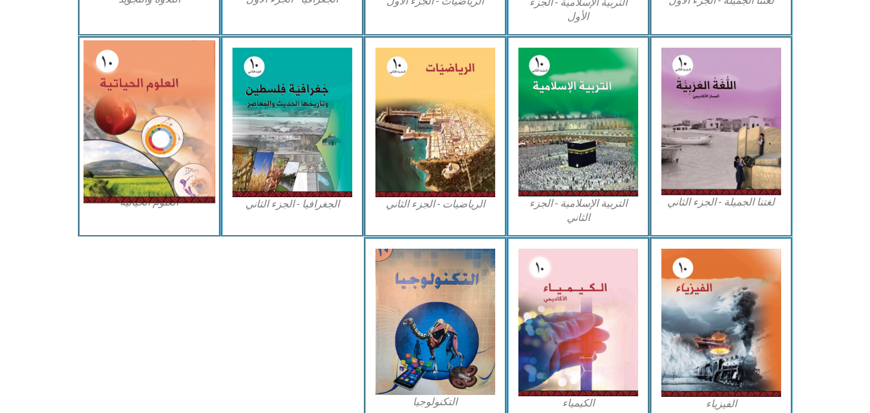
click at [156, 127] on img at bounding box center [149, 121] width 132 height 163
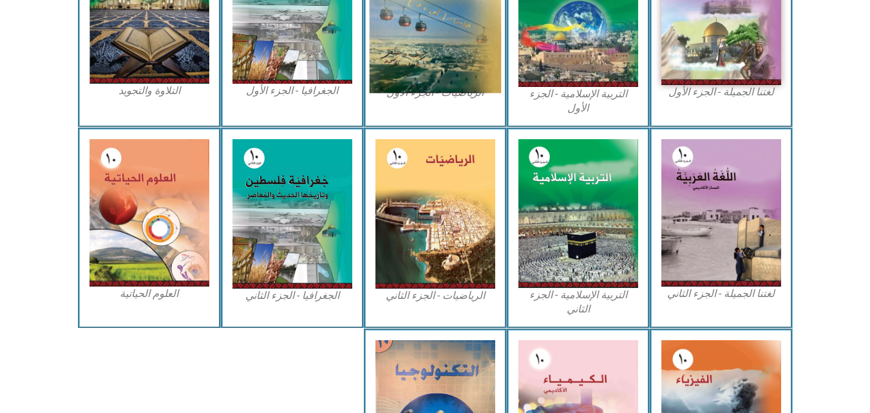
scroll to position [373, 0]
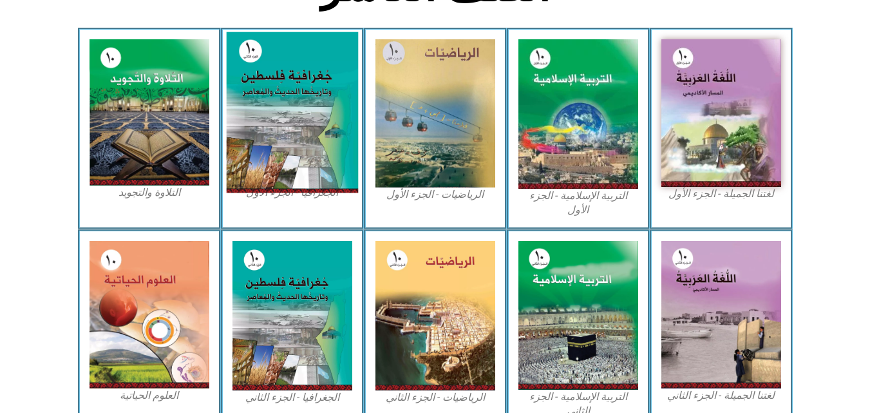
click at [300, 121] on img at bounding box center [292, 112] width 132 height 161
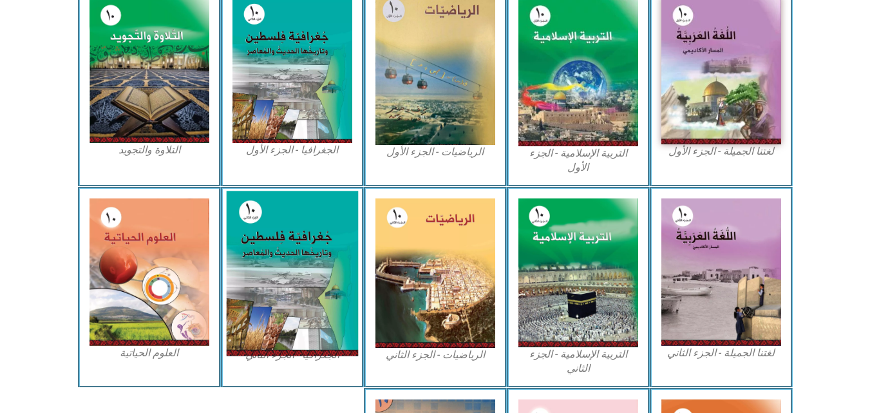
scroll to position [438, 0]
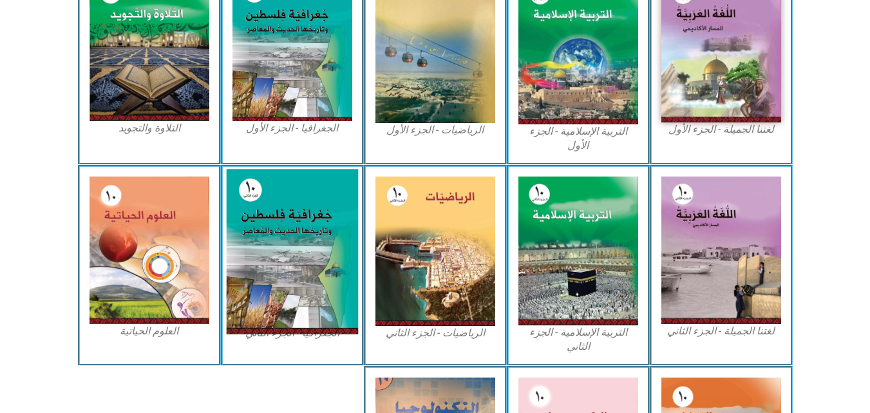
click at [295, 232] on img at bounding box center [292, 251] width 132 height 165
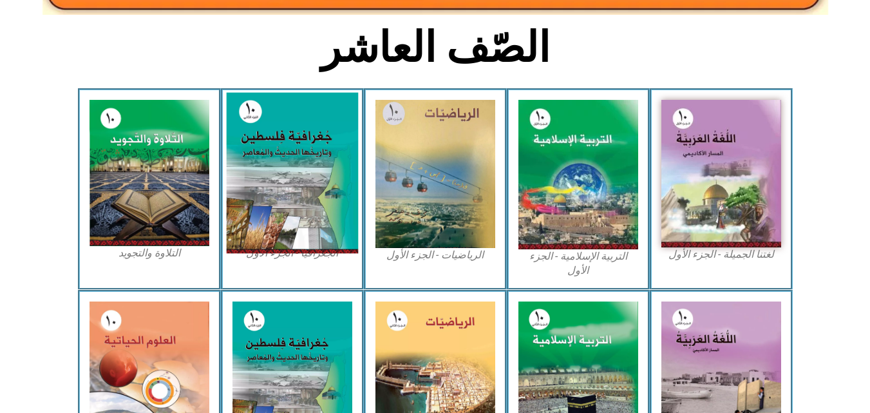
scroll to position [309, 0]
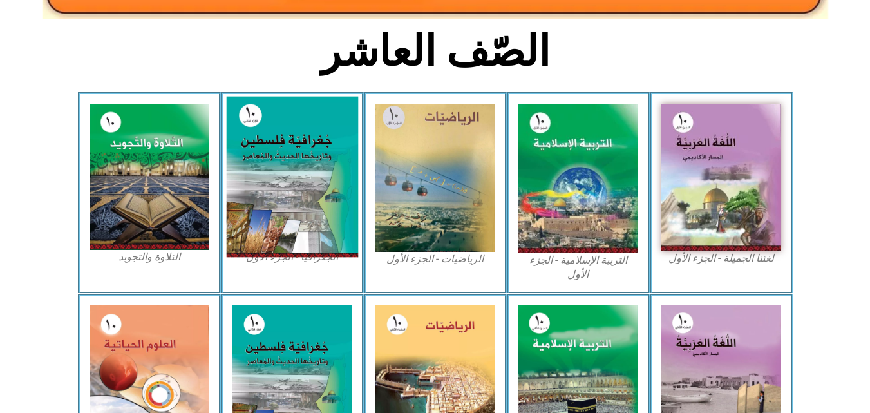
click at [308, 175] on img at bounding box center [292, 177] width 132 height 161
click at [316, 158] on img at bounding box center [292, 177] width 132 height 161
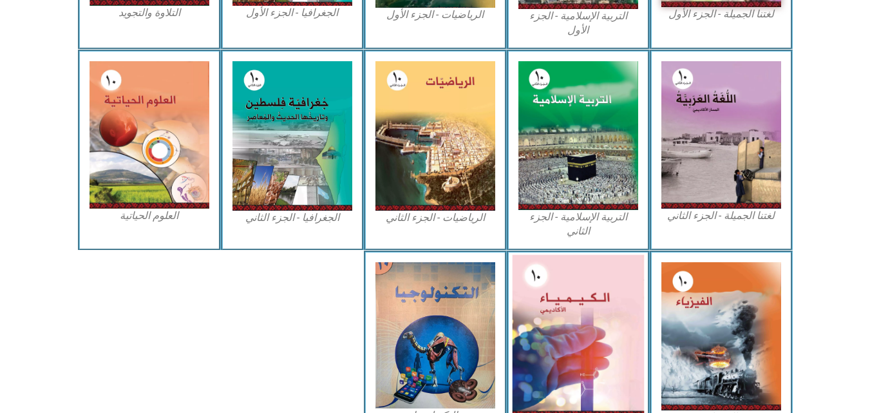
scroll to position [566, 0]
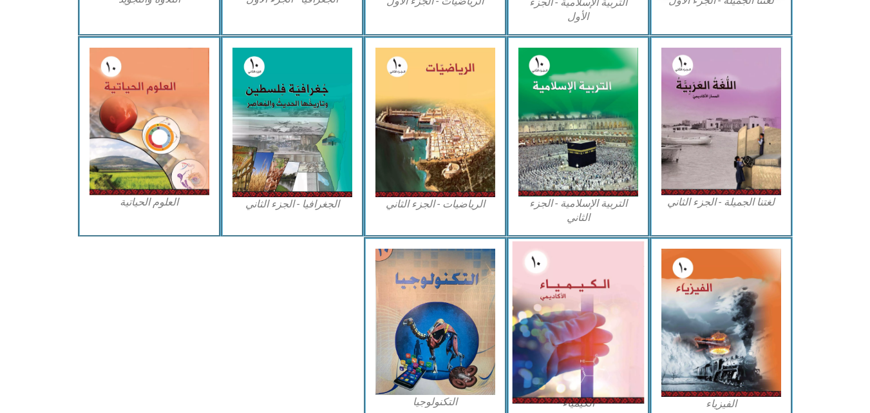
click at [590, 302] on img at bounding box center [578, 322] width 132 height 162
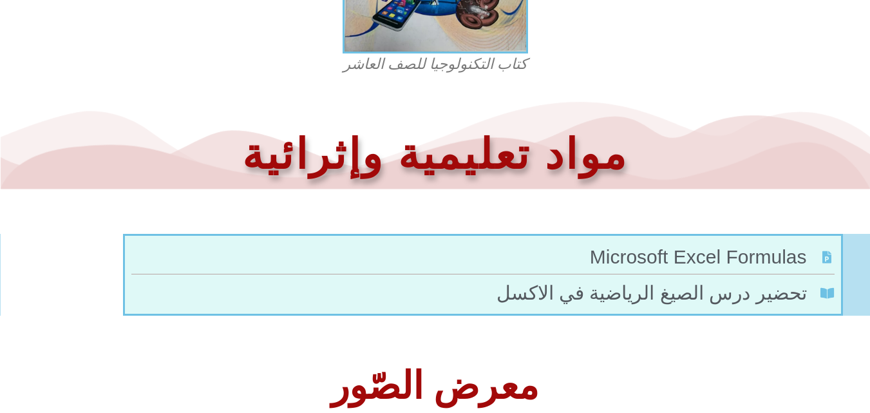
scroll to position [592, 0]
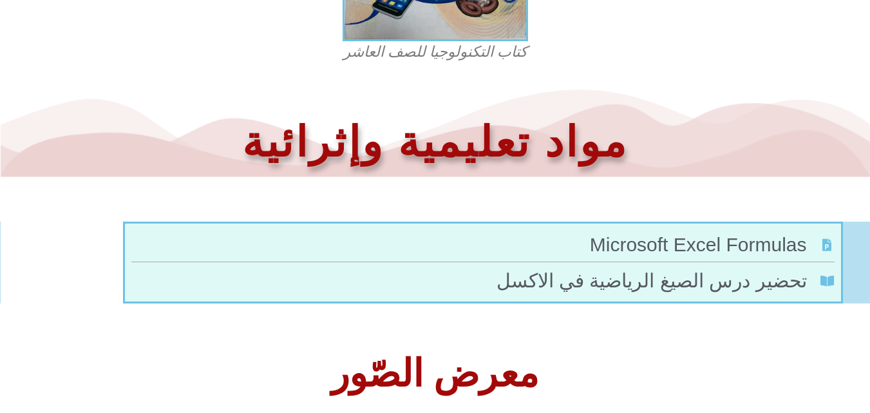
drag, startPoint x: 532, startPoint y: 369, endPoint x: 509, endPoint y: 373, distance: 23.6
click at [528, 369] on h2 "معرض الصّور" at bounding box center [434, 374] width 857 height 38
click at [482, 374] on h2 "معرض الصّور" at bounding box center [434, 374] width 857 height 38
click at [650, 283] on span "تحضير درس الصيغ الرياضية في الاكسل" at bounding box center [652, 280] width 313 height 29
click at [503, 133] on h1 "مواد تعليمية وإثرائية" at bounding box center [434, 142] width 857 height 55
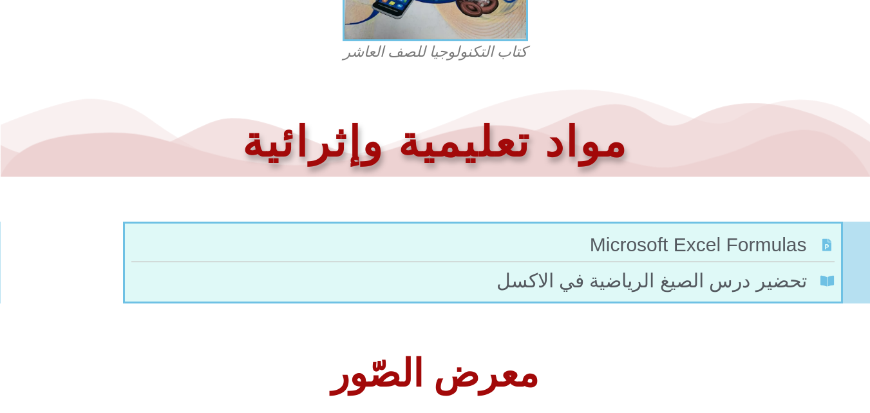
click at [726, 238] on span "Microsoft Excel Formulas" at bounding box center [700, 244] width 220 height 29
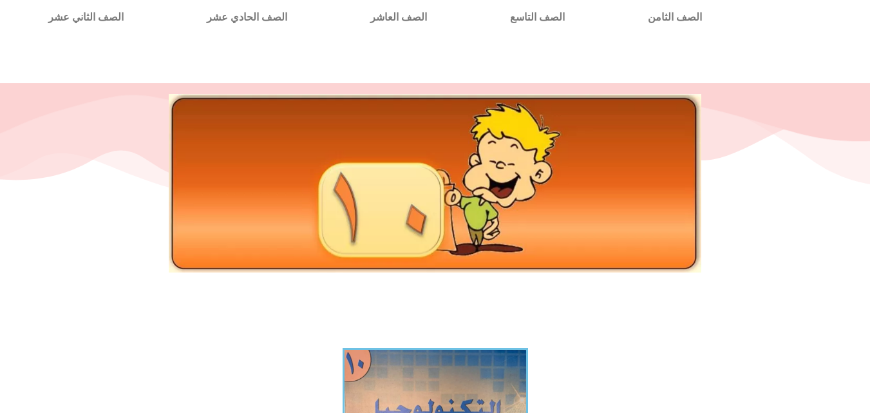
scroll to position [0, 0]
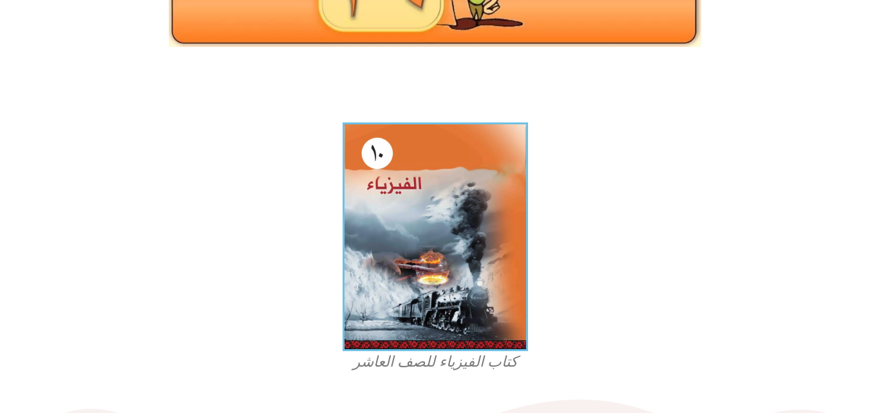
scroll to position [247, 0]
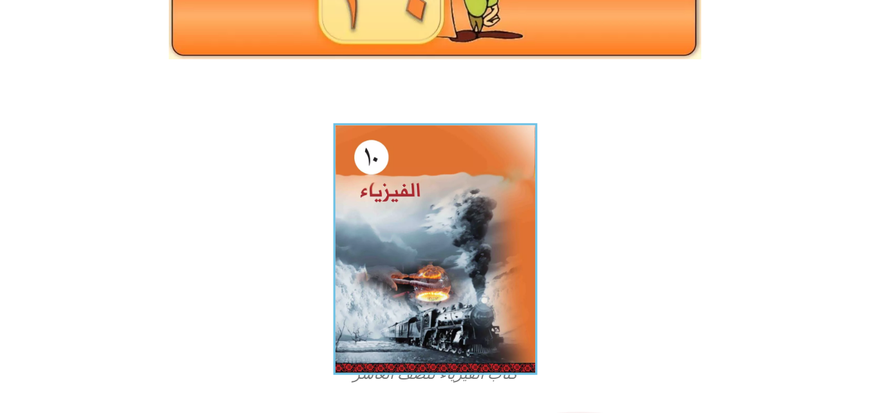
click at [436, 219] on img at bounding box center [435, 248] width 204 height 251
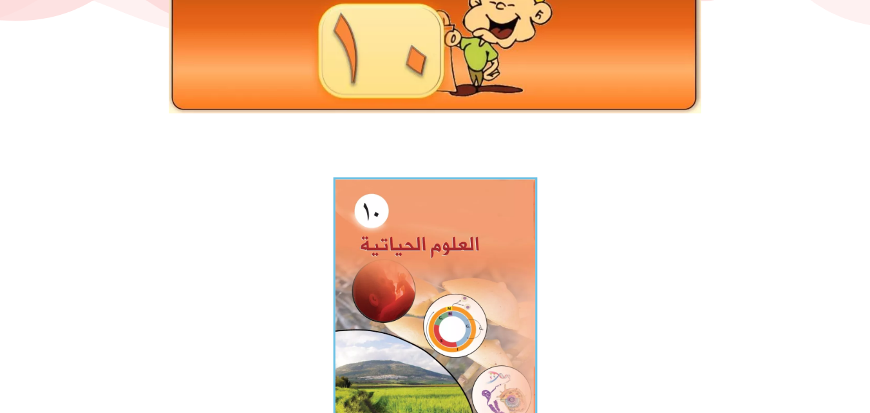
scroll to position [193, 0]
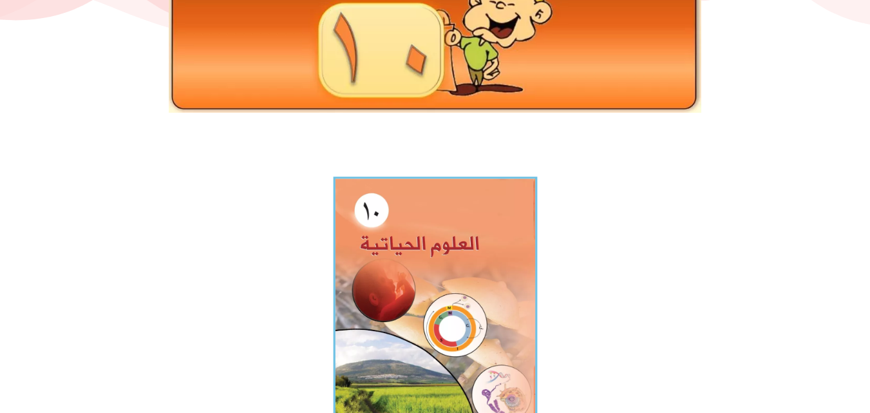
click at [432, 259] on img at bounding box center [435, 301] width 204 height 251
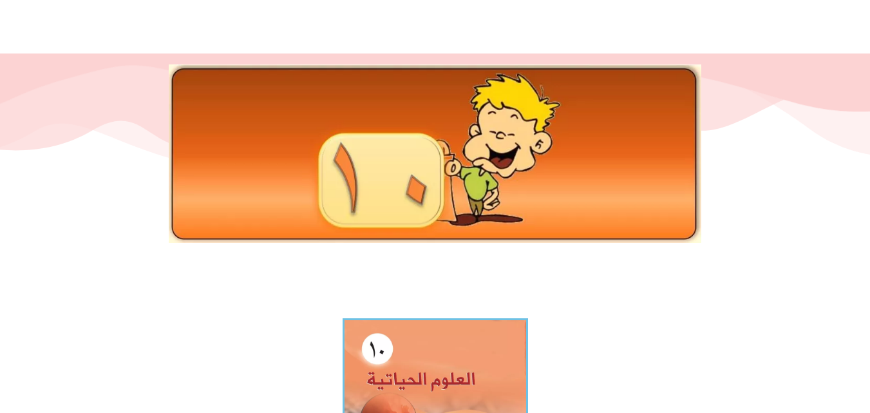
scroll to position [0, 0]
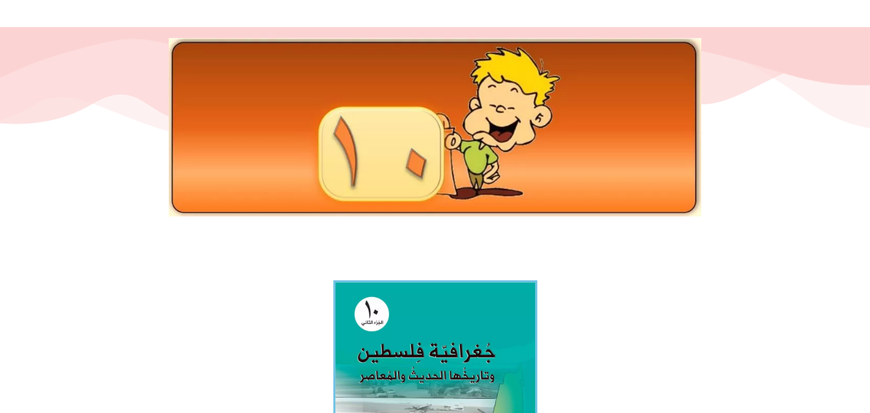
scroll to position [193, 0]
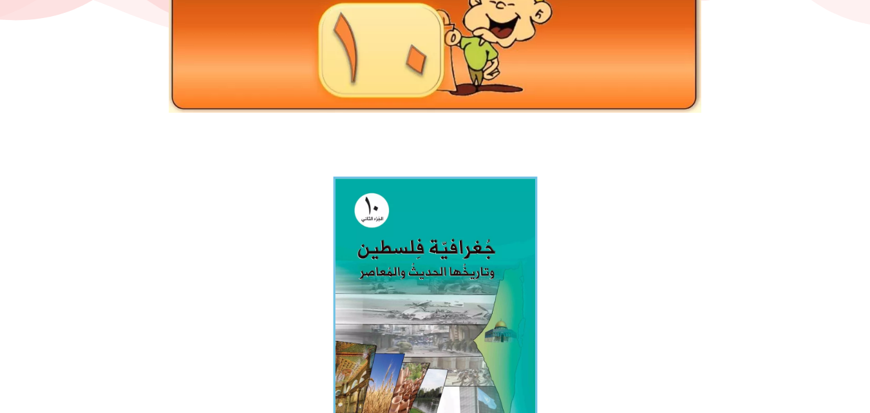
click at [436, 270] on img at bounding box center [435, 303] width 204 height 254
click at [409, 234] on img at bounding box center [435, 303] width 204 height 254
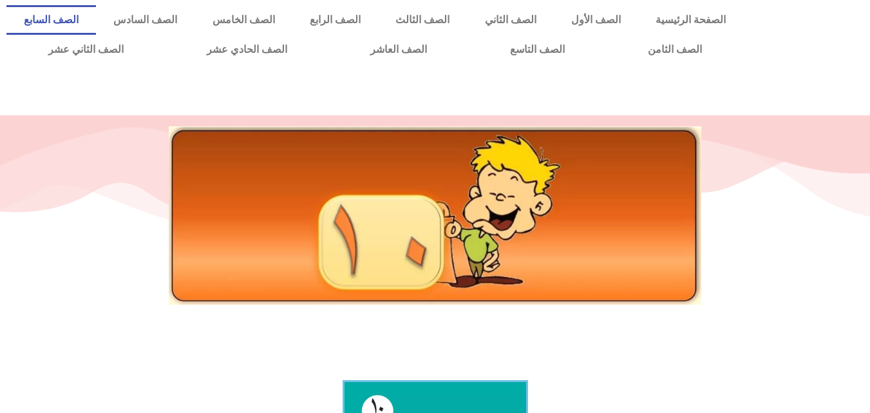
scroll to position [0, 0]
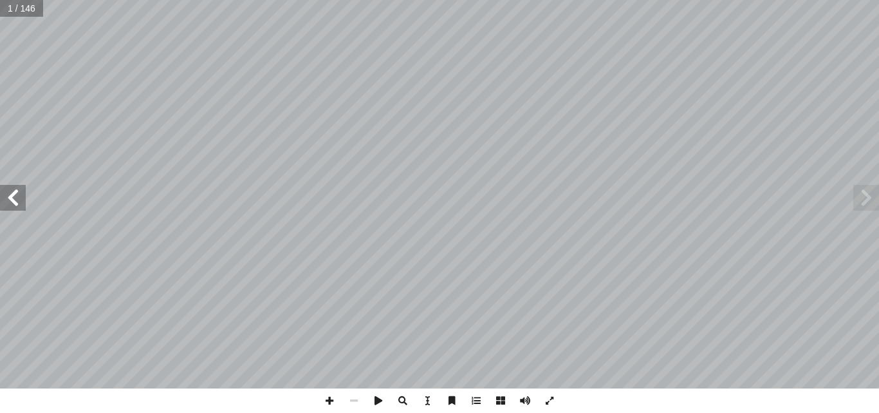
click at [7, 187] on span at bounding box center [13, 198] width 26 height 26
click at [8, 189] on span at bounding box center [13, 198] width 26 height 26
click at [866, 203] on span at bounding box center [867, 198] width 26 height 26
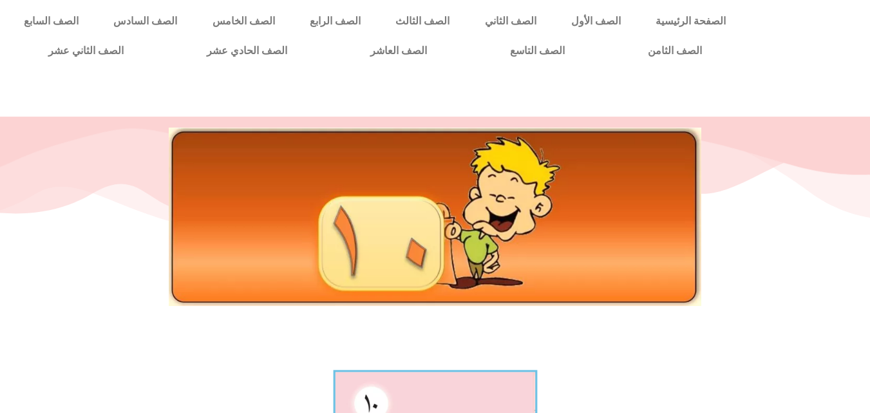
scroll to position [193, 0]
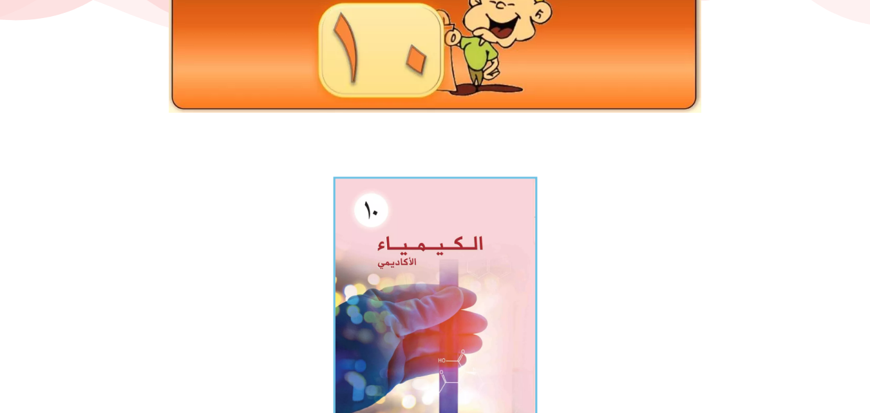
click at [420, 267] on img at bounding box center [435, 301] width 204 height 250
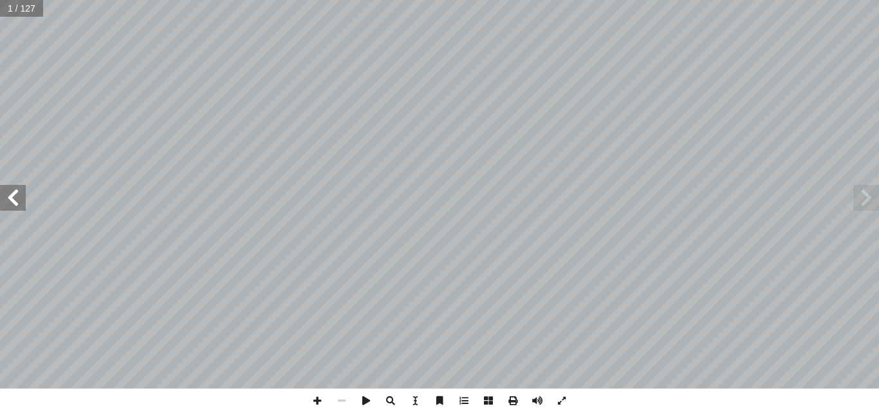
click at [8, 193] on span at bounding box center [13, 198] width 26 height 26
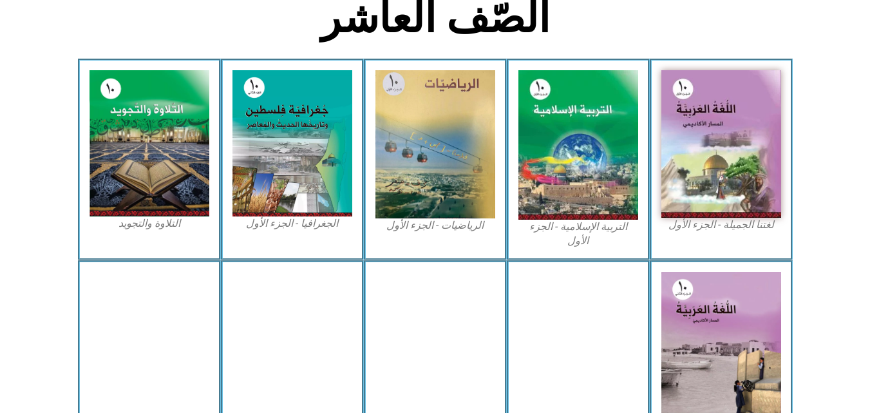
scroll to position [308, 0]
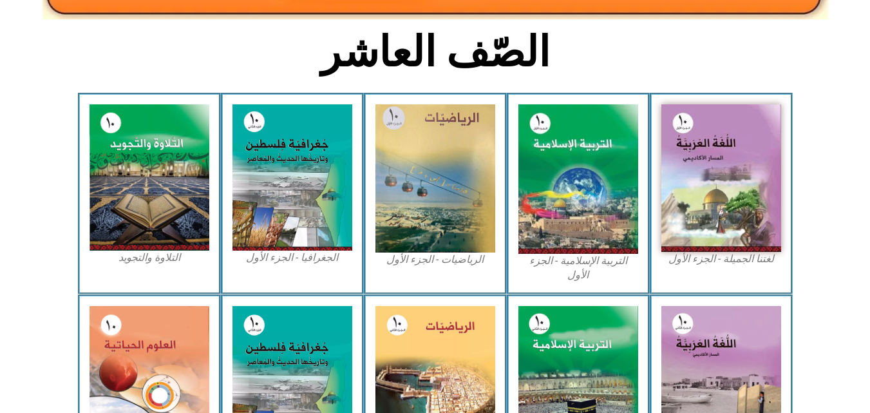
click at [431, 56] on h2 "الصّف العاشر" at bounding box center [434, 52] width 425 height 50
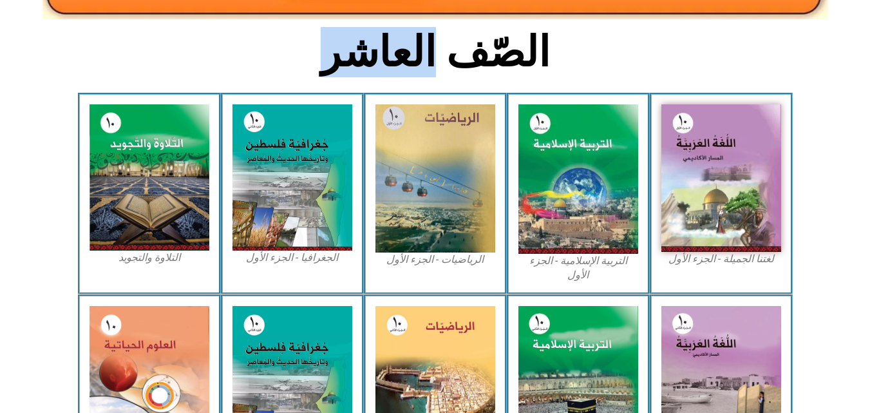
click at [431, 56] on h2 "الصّف العاشر" at bounding box center [434, 52] width 425 height 50
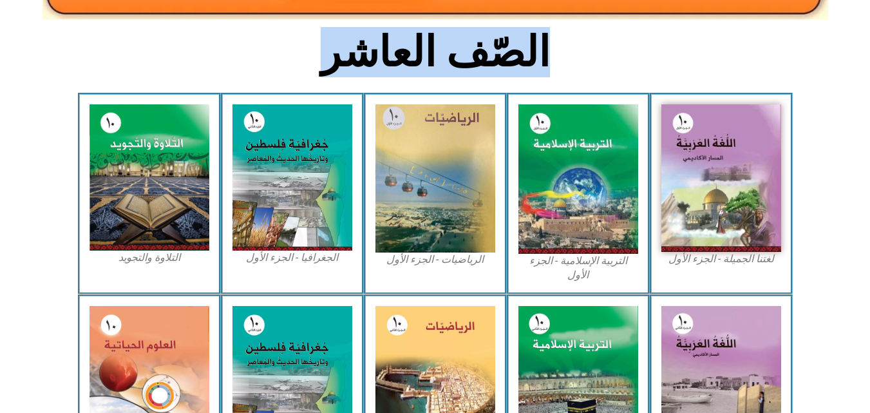
click at [431, 56] on h2 "الصّف العاشر" at bounding box center [434, 52] width 425 height 50
drag, startPoint x: 431, startPoint y: 56, endPoint x: 473, endPoint y: 48, distance: 42.7
click at [473, 48] on h2 "الصّف العاشر" at bounding box center [434, 52] width 425 height 50
click at [570, 55] on h2 "الصّف العاشر" at bounding box center [434, 52] width 425 height 50
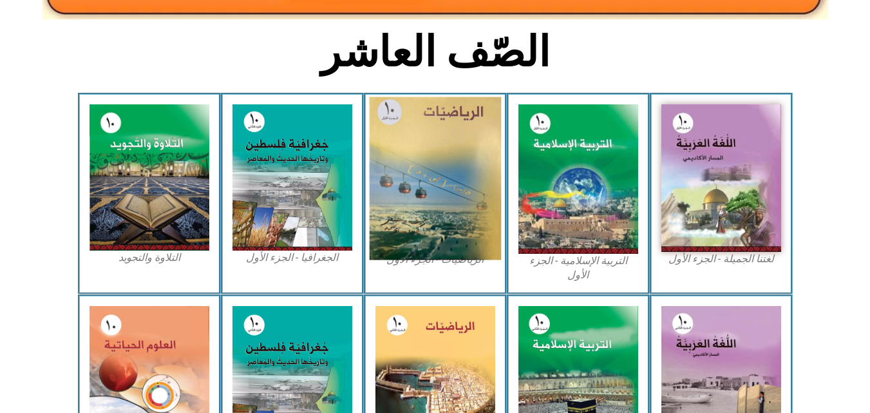
click at [437, 153] on img at bounding box center [435, 178] width 132 height 163
click at [435, 150] on img at bounding box center [435, 178] width 132 height 163
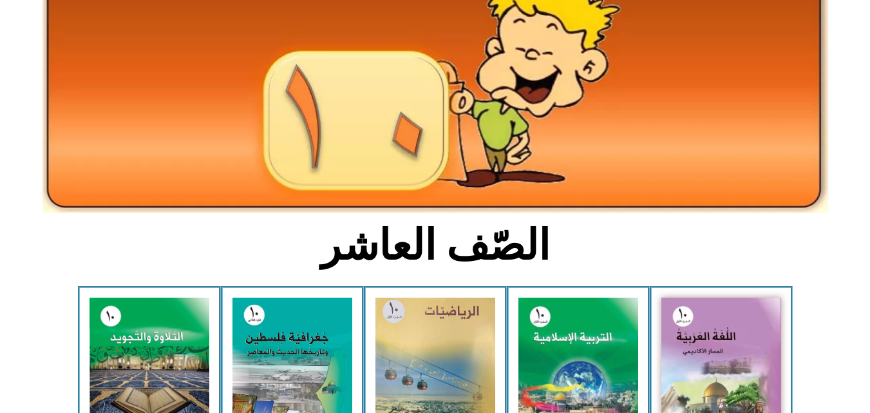
scroll to position [257, 0]
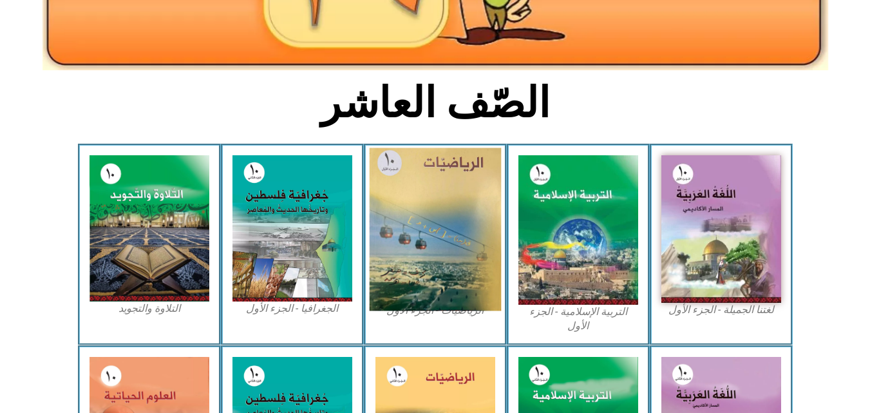
click at [434, 223] on img at bounding box center [435, 229] width 132 height 163
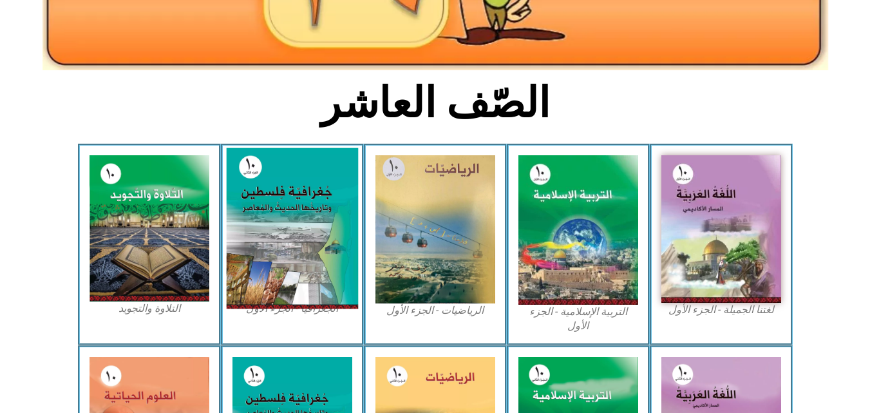
click at [277, 210] on img at bounding box center [292, 228] width 132 height 161
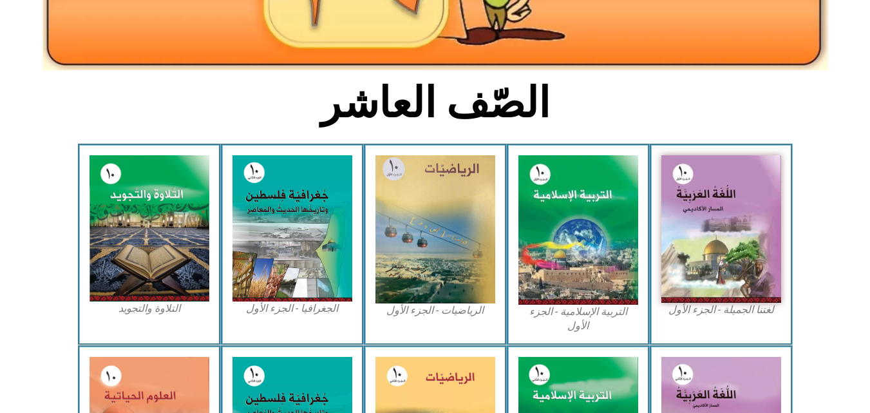
click at [633, 107] on h2 "الصّف العاشر" at bounding box center [434, 103] width 425 height 50
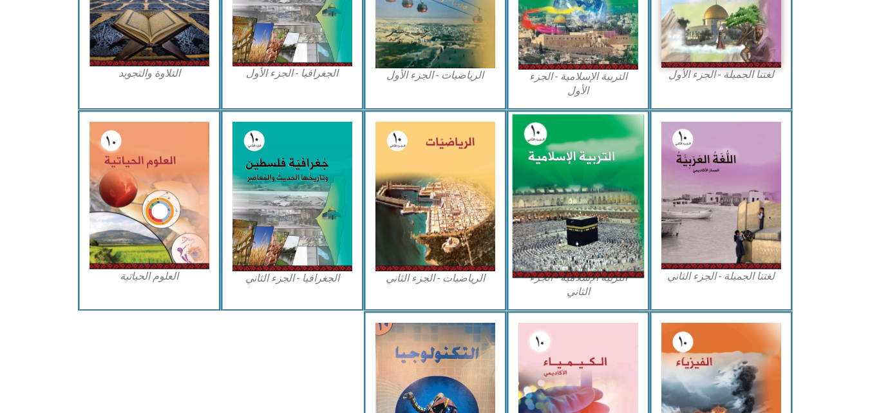
scroll to position [515, 0]
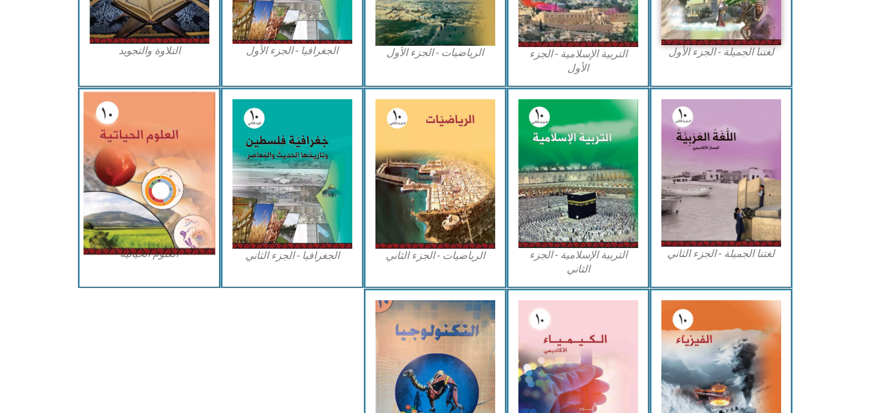
click at [136, 150] on img at bounding box center [149, 172] width 132 height 163
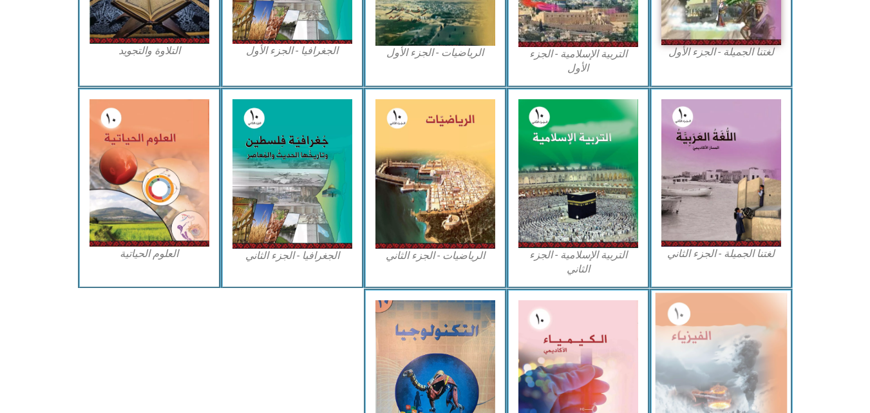
click at [726, 327] on img at bounding box center [721, 373] width 132 height 163
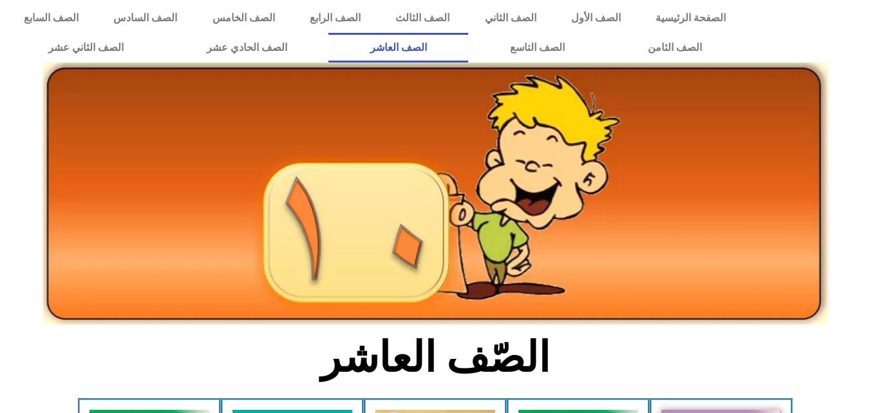
scroll to position [0, 0]
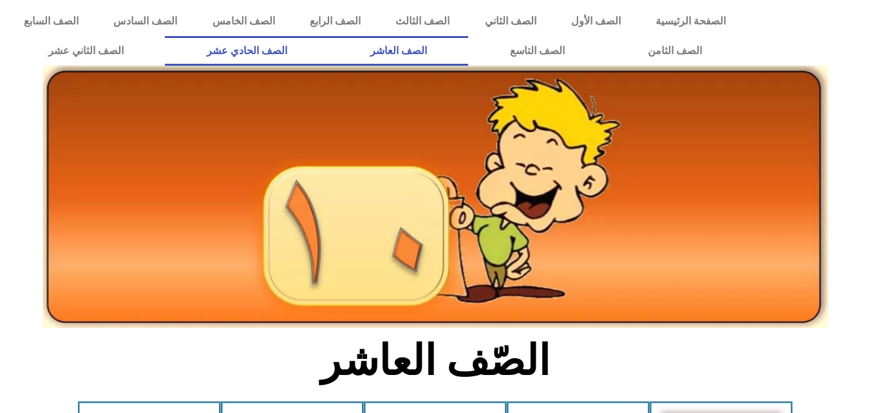
click at [328, 43] on link "الصف الحادي عشر" at bounding box center [246, 51] width 163 height 30
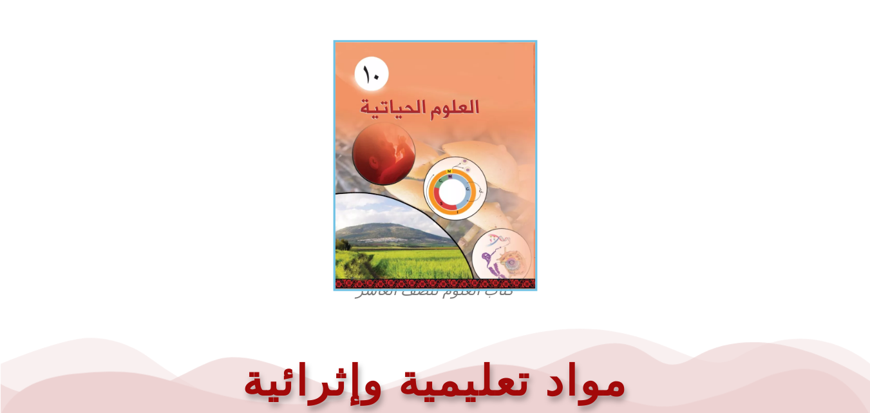
scroll to position [386, 0]
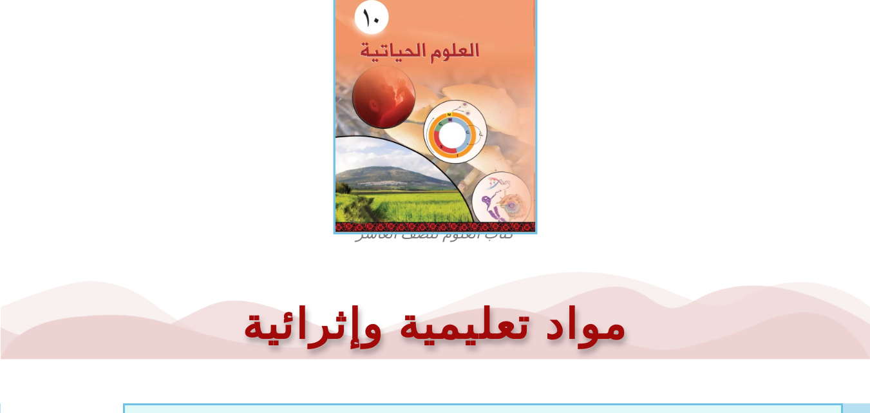
click at [471, 98] on img at bounding box center [435, 108] width 204 height 251
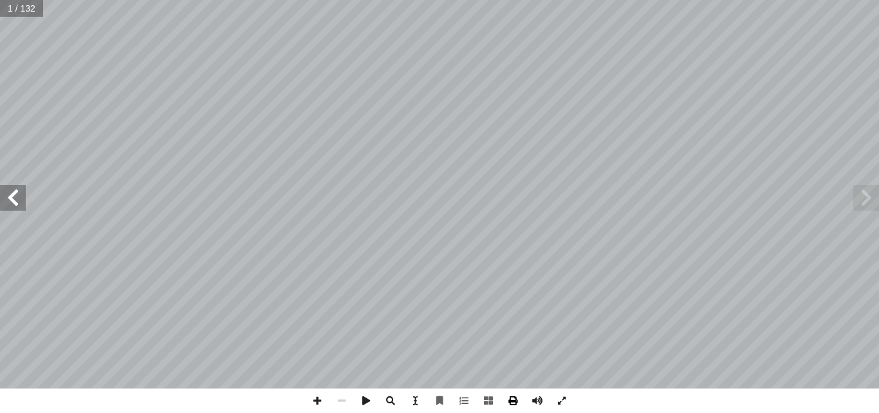
click at [510, 397] on span at bounding box center [513, 400] width 24 height 24
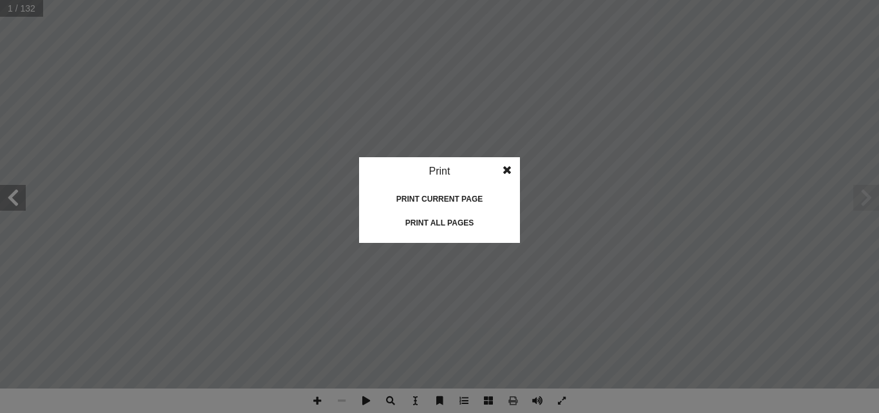
click at [450, 219] on div "Print all pages" at bounding box center [439, 222] width 129 height 21
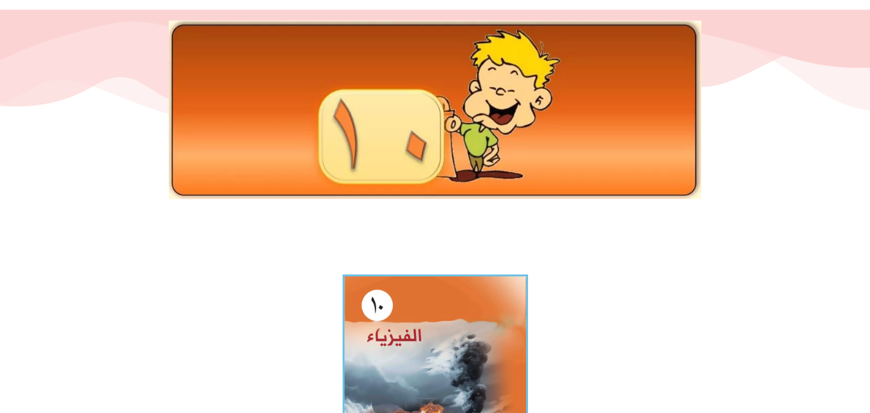
scroll to position [193, 0]
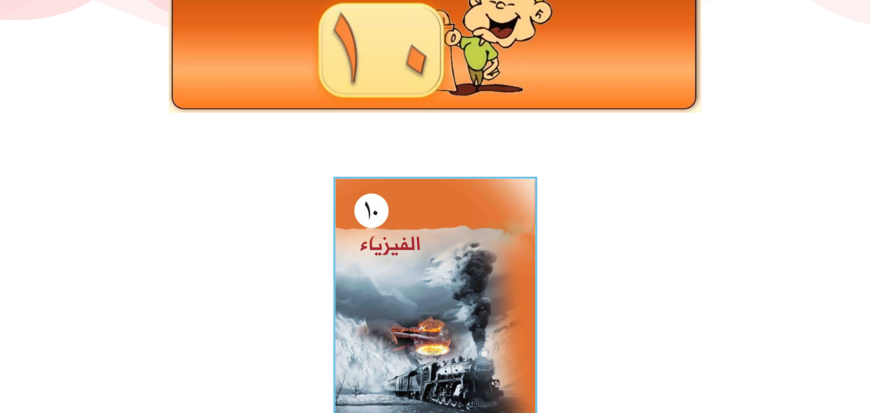
click at [438, 245] on img at bounding box center [435, 301] width 204 height 251
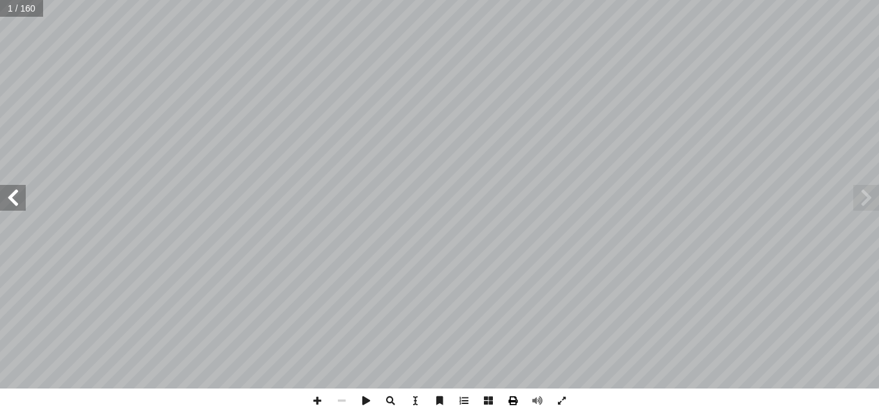
click at [509, 401] on span at bounding box center [513, 400] width 24 height 24
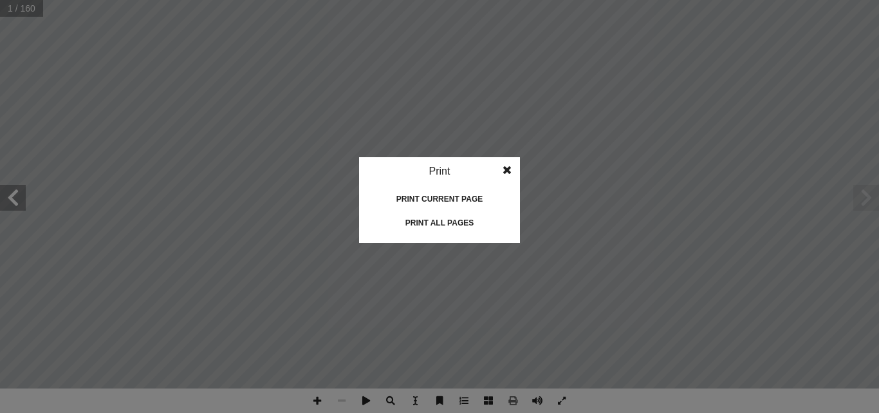
click at [433, 219] on div "Print all pages" at bounding box center [439, 222] width 129 height 21
click at [516, 173] on span at bounding box center [507, 170] width 23 height 26
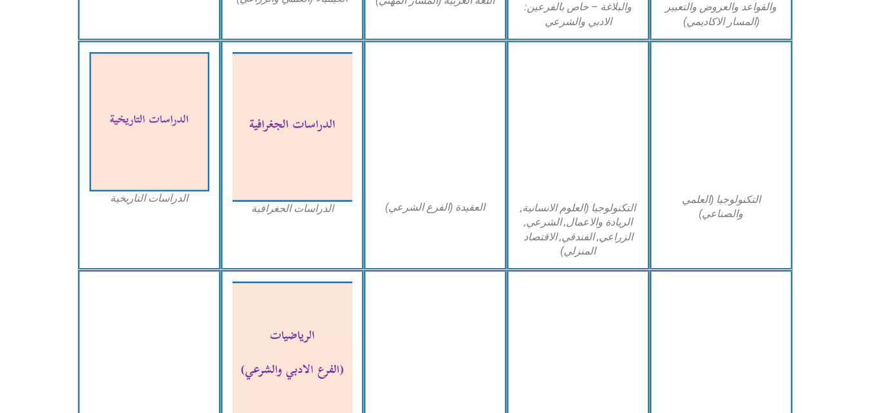
scroll to position [644, 0]
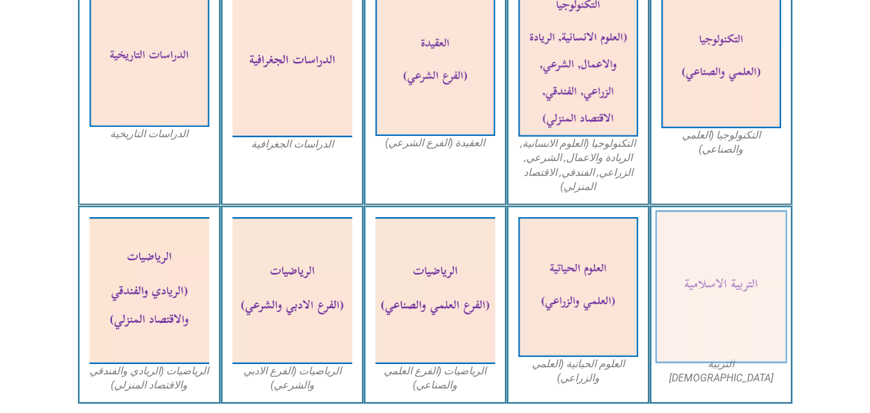
click at [716, 263] on img at bounding box center [721, 286] width 132 height 153
click at [721, 292] on img at bounding box center [721, 286] width 132 height 153
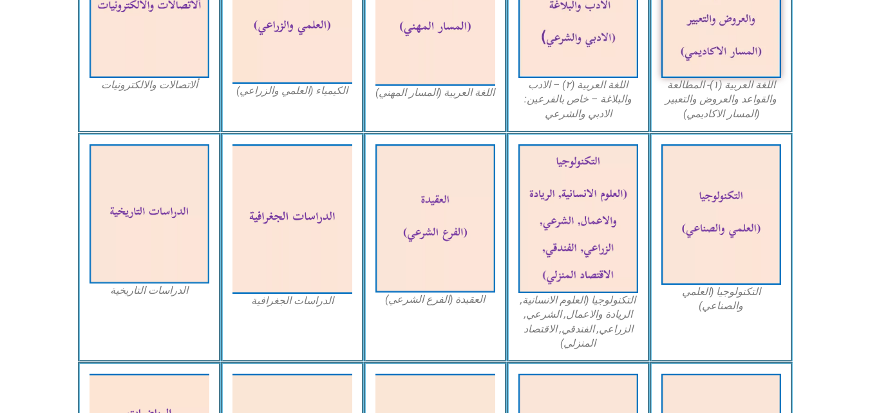
scroll to position [579, 0]
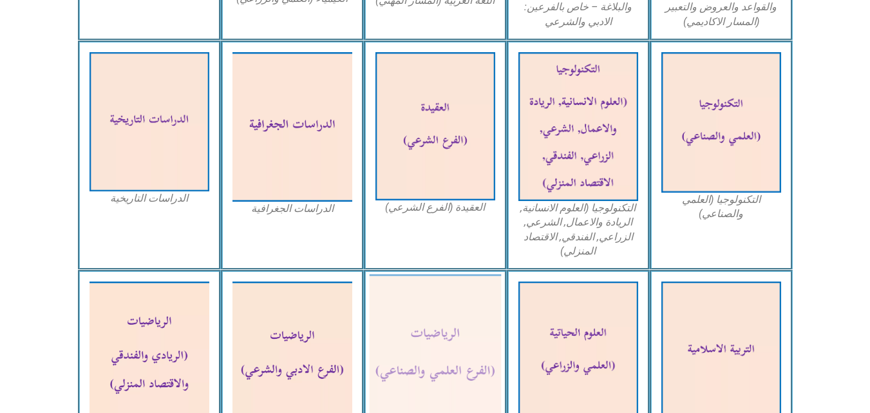
click at [435, 344] on img at bounding box center [435, 354] width 132 height 161
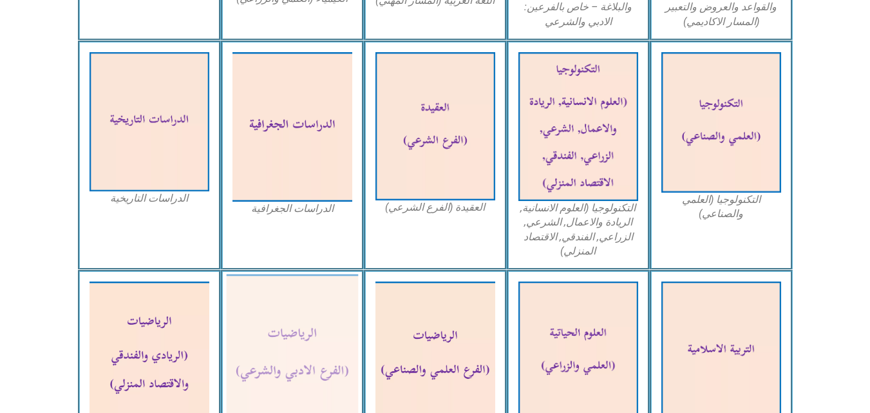
click at [298, 313] on img at bounding box center [292, 354] width 132 height 161
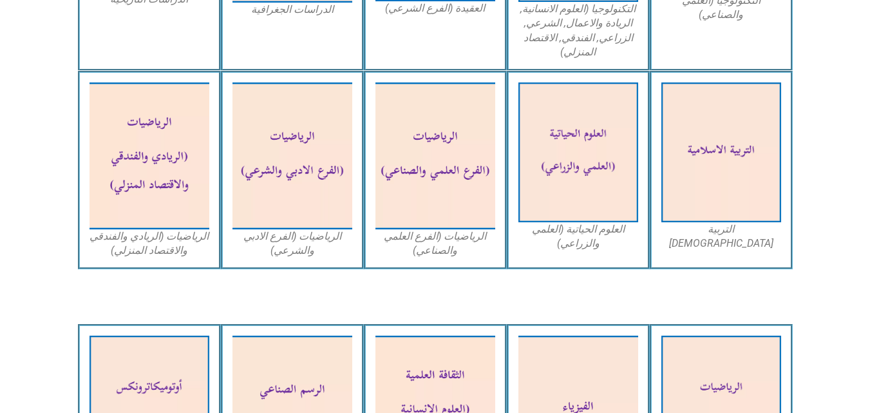
scroll to position [772, 0]
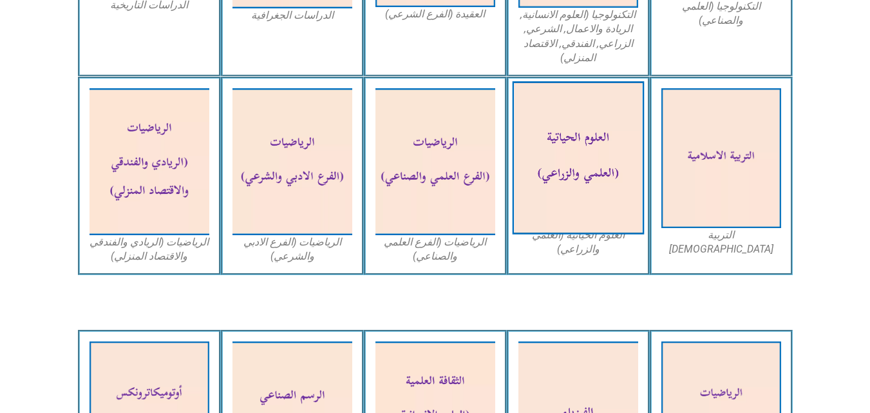
click at [557, 167] on img at bounding box center [578, 158] width 132 height 153
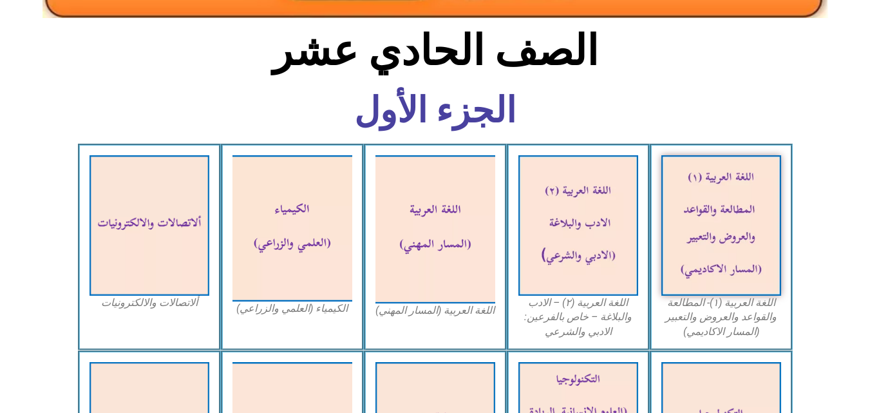
scroll to position [0, 0]
